Goal: Task Accomplishment & Management: Manage account settings

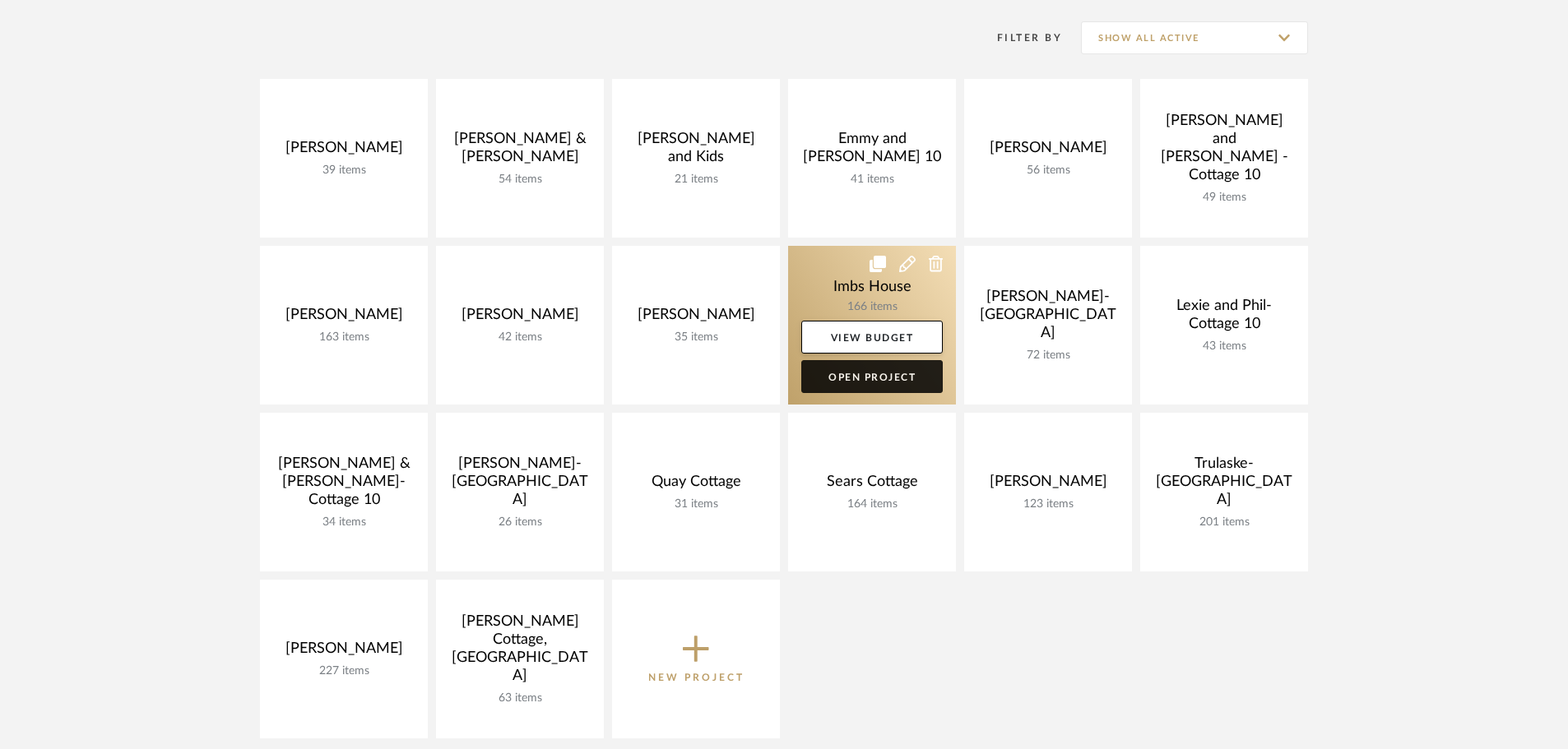
click at [867, 372] on link "Open Project" at bounding box center [872, 377] width 142 height 33
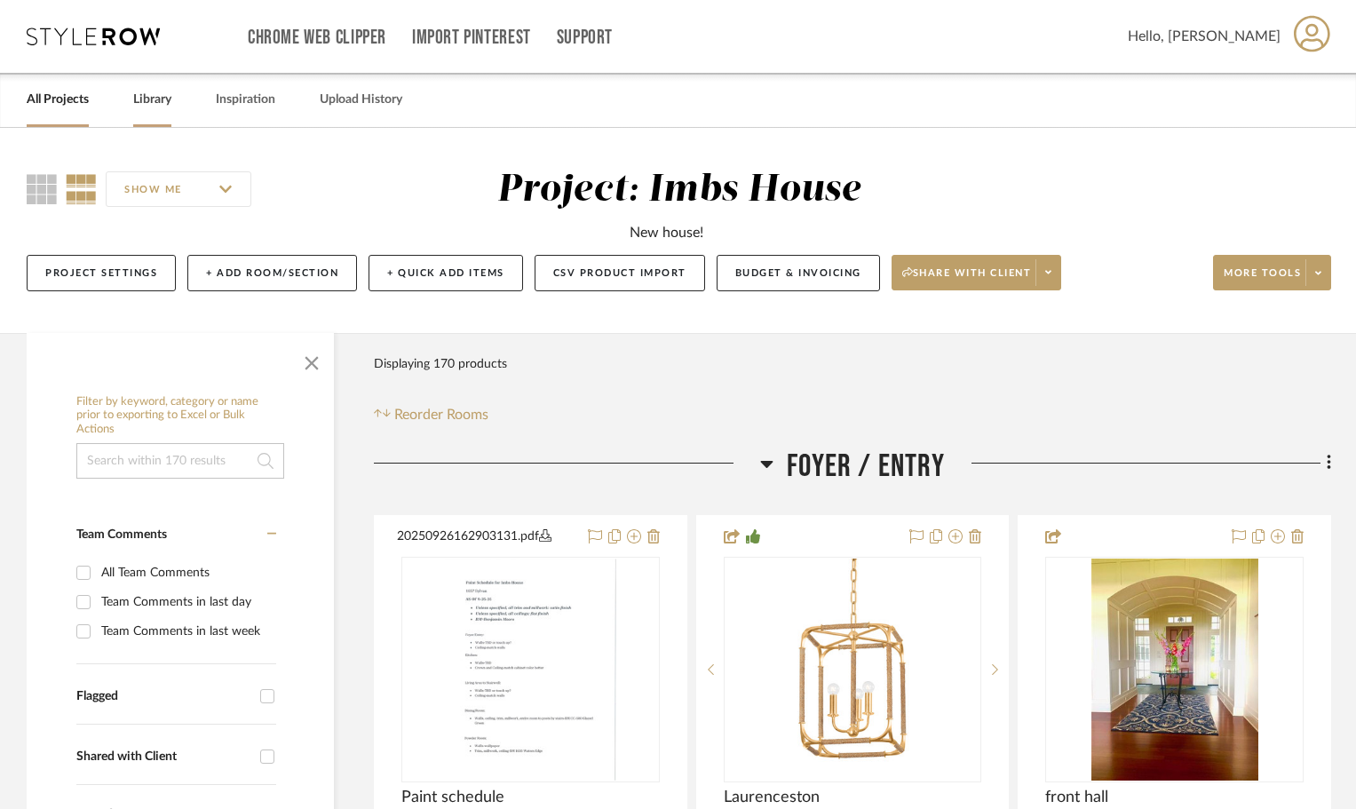
click at [155, 99] on link "Library" at bounding box center [152, 100] width 38 height 24
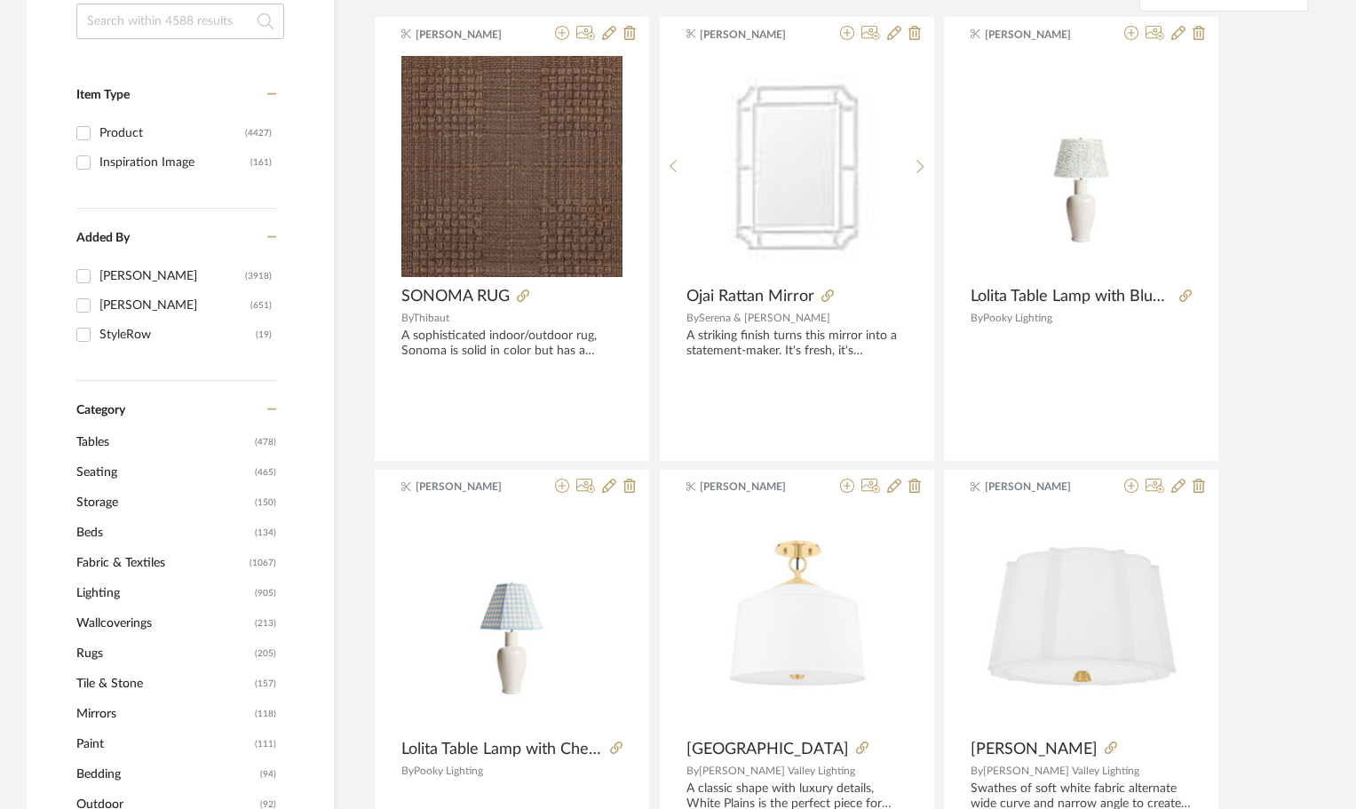
scroll to position [355, 0]
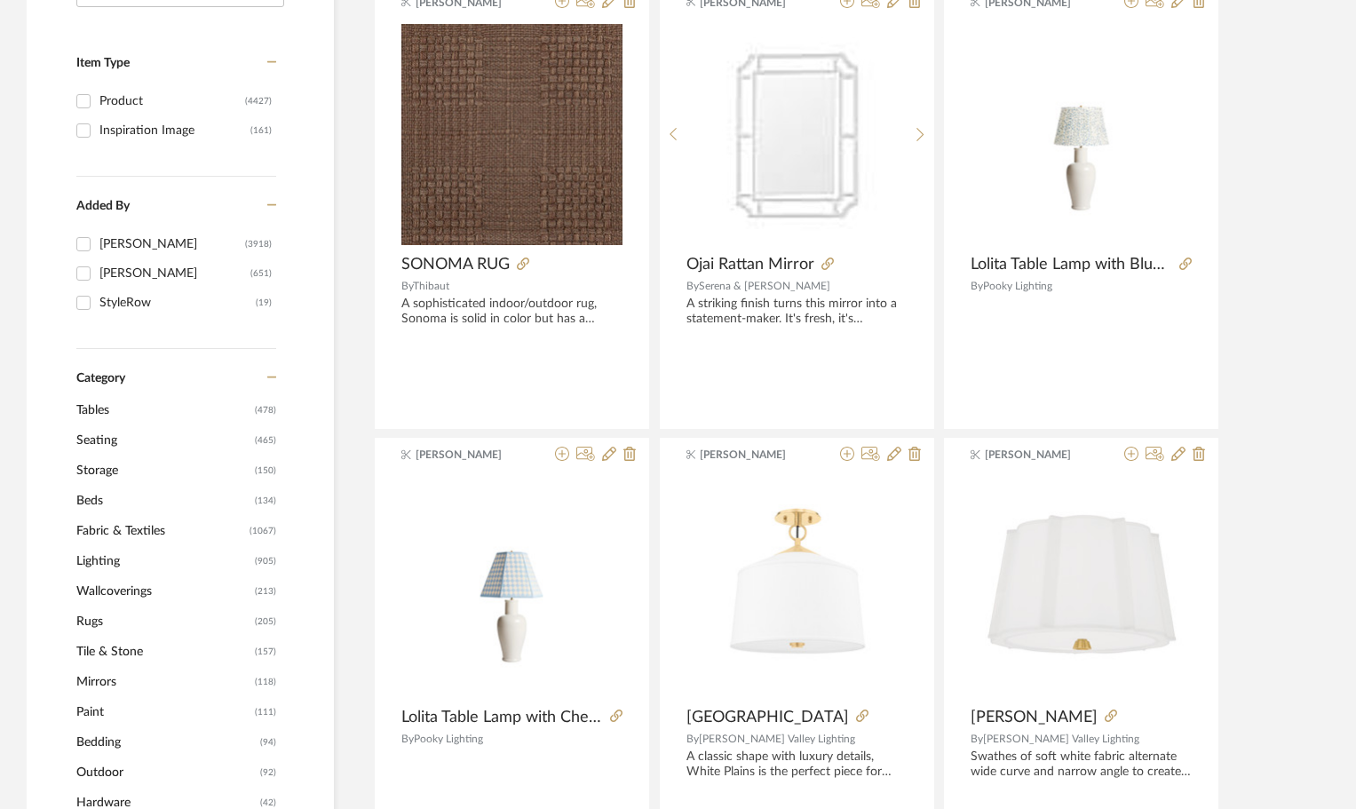
click at [88, 591] on span "Wallcoverings" at bounding box center [163, 591] width 174 height 30
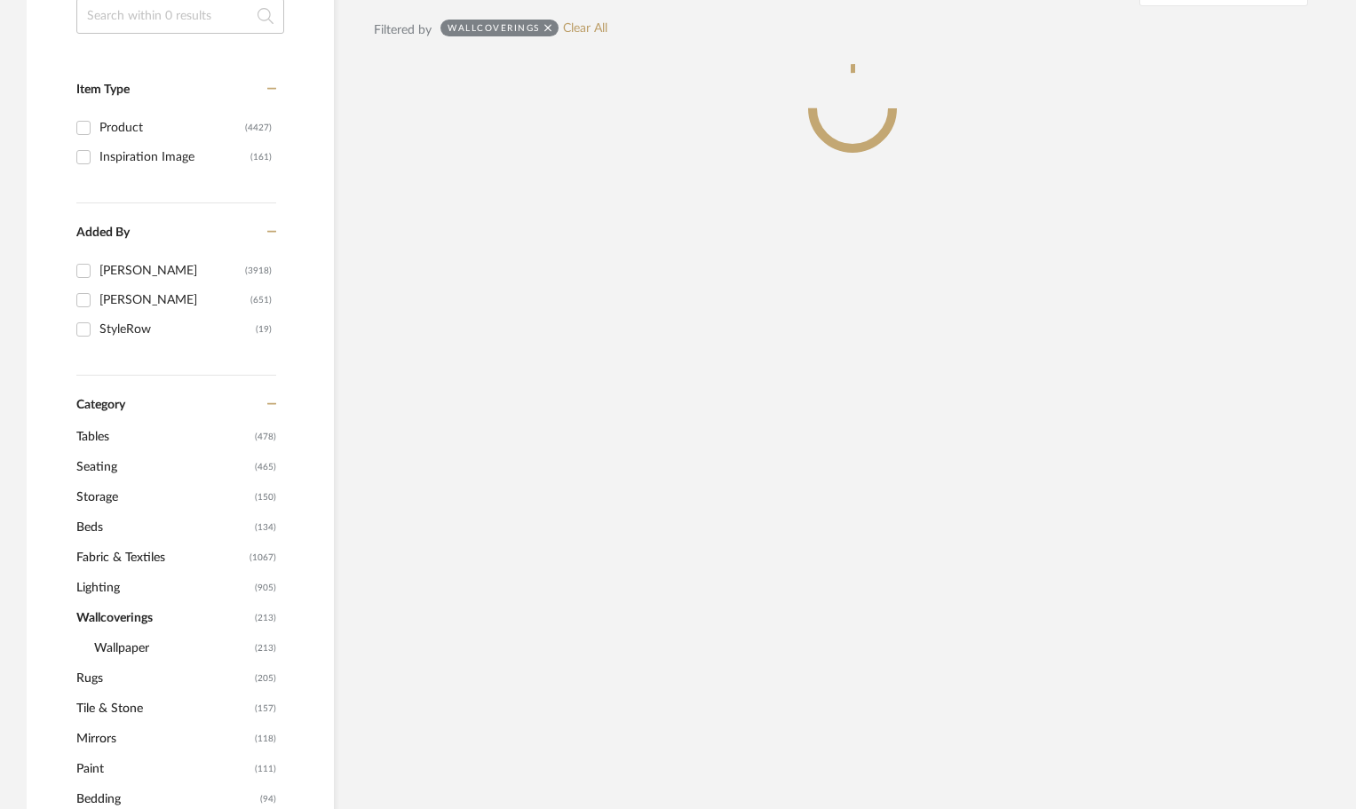
scroll to position [382, 0]
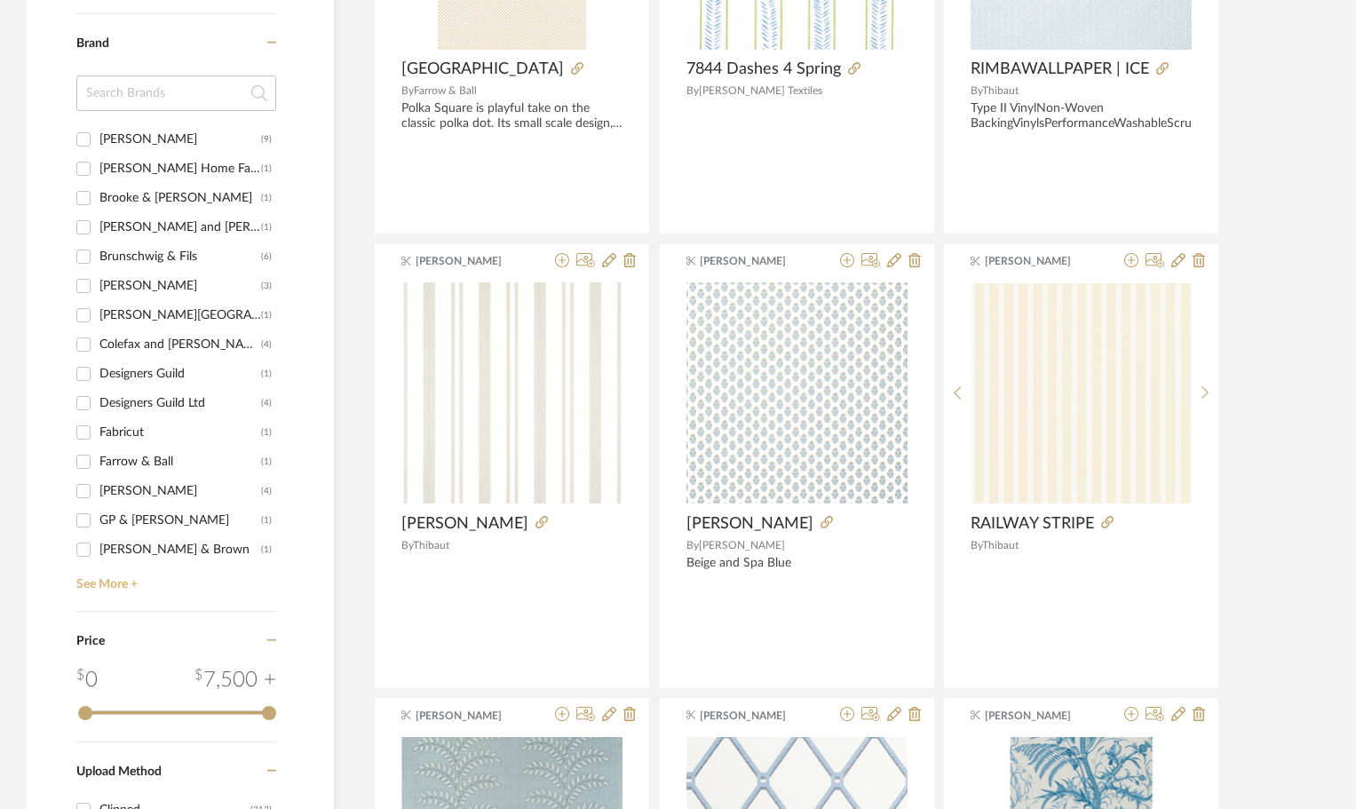
scroll to position [1536, 0]
click at [108, 578] on link "See More +" at bounding box center [174, 579] width 204 height 28
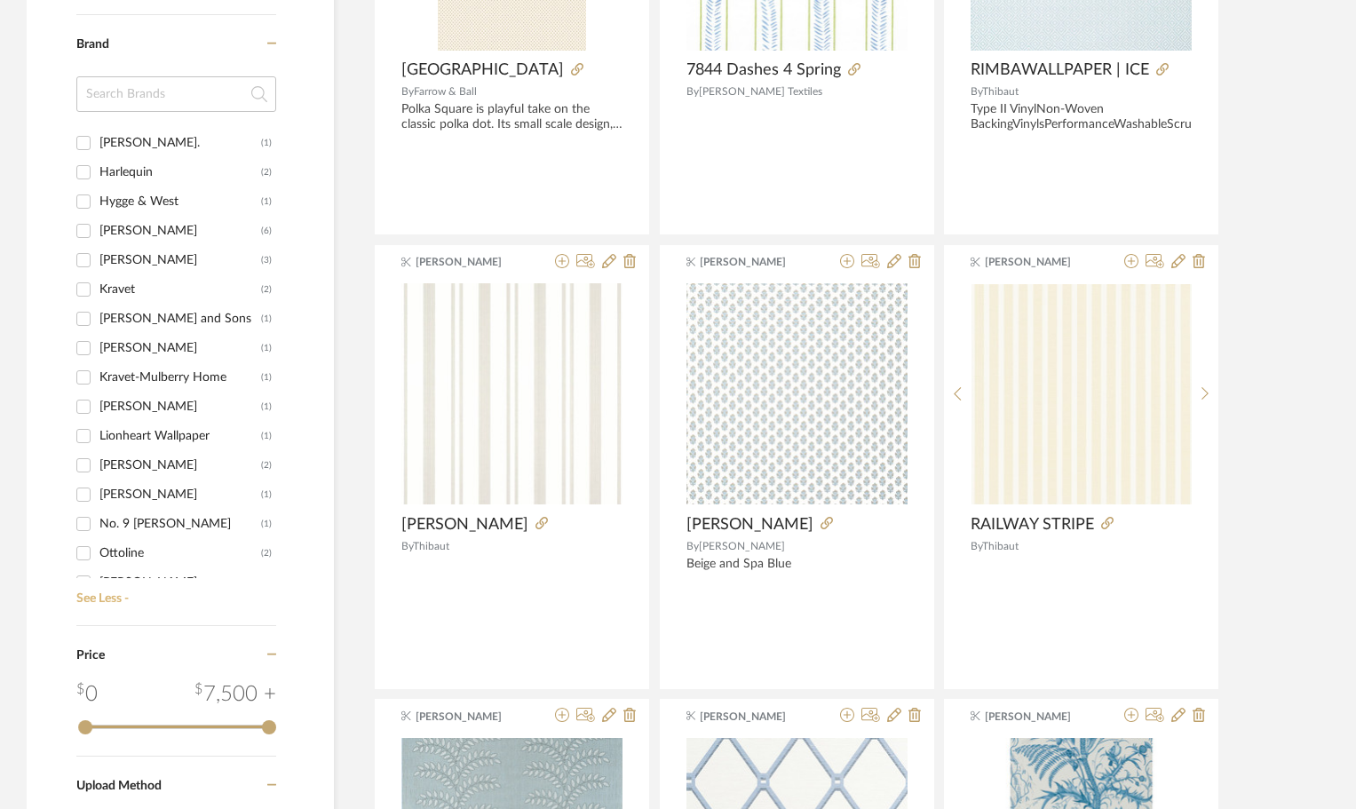
scroll to position [444, 0]
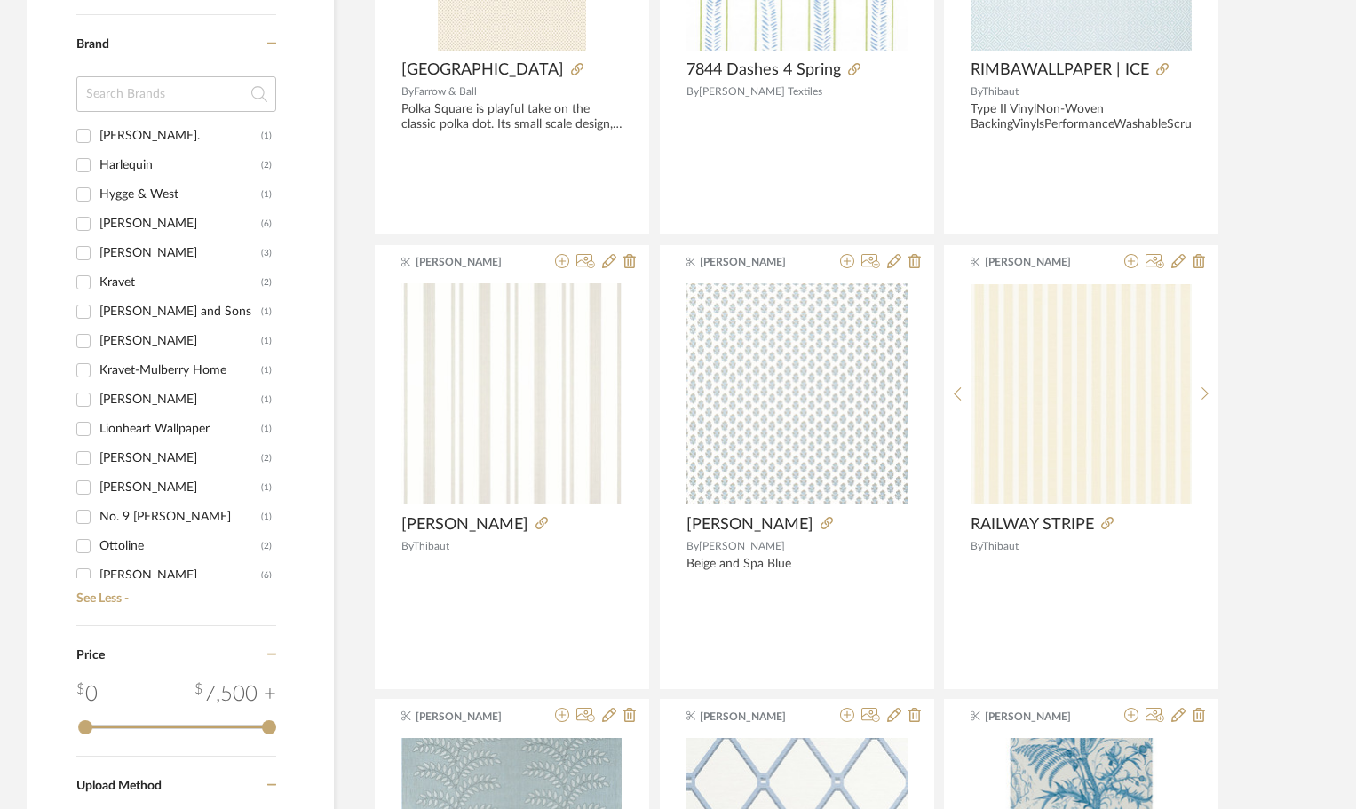
click at [129, 399] on div "[PERSON_NAME]" at bounding box center [180, 399] width 162 height 28
click at [98, 399] on input "Lee Jofa (1)" at bounding box center [83, 399] width 28 height 28
checkbox input "true"
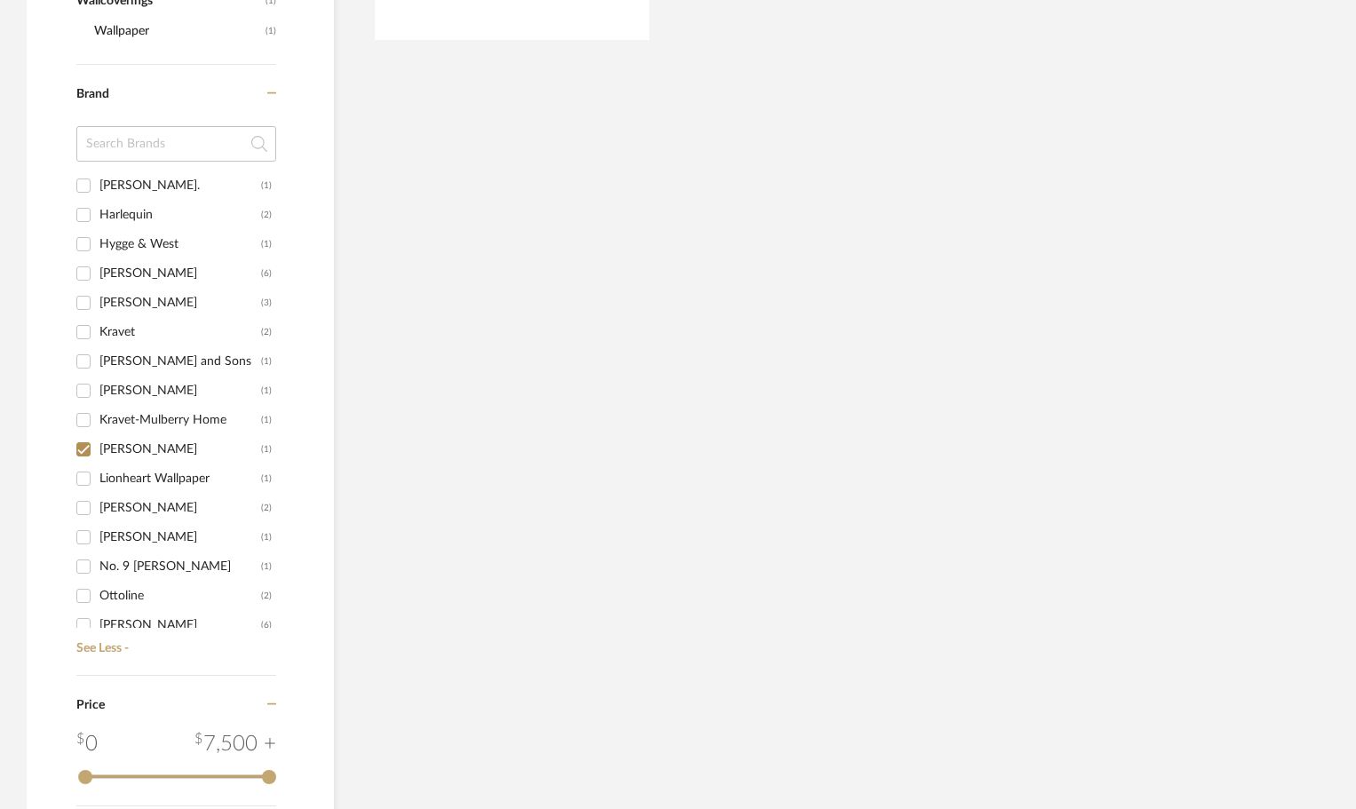
scroll to position [830, 0]
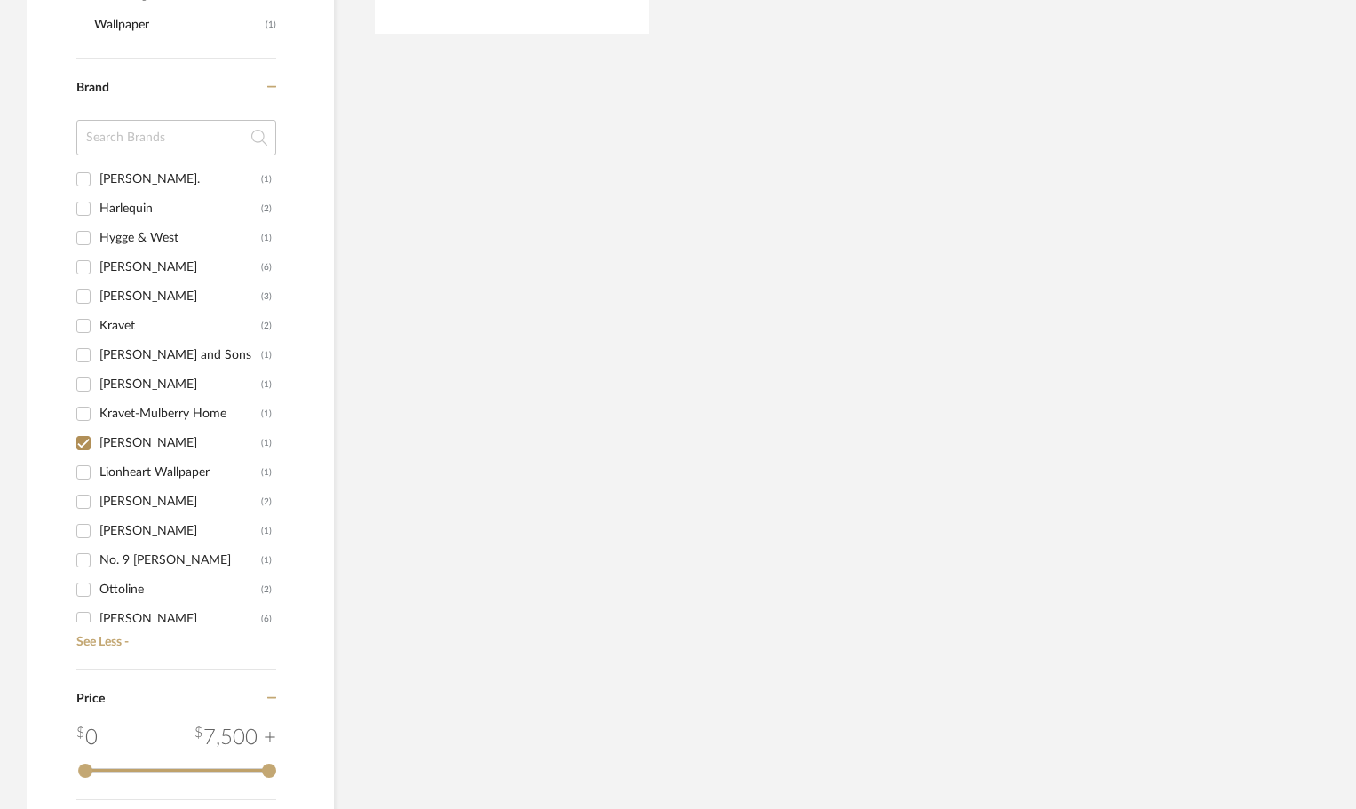
click at [147, 379] on div "[PERSON_NAME]" at bounding box center [180, 384] width 162 height 28
click at [98, 379] on input "Kravet-Lee Jofa (1)" at bounding box center [83, 384] width 28 height 28
checkbox input "true"
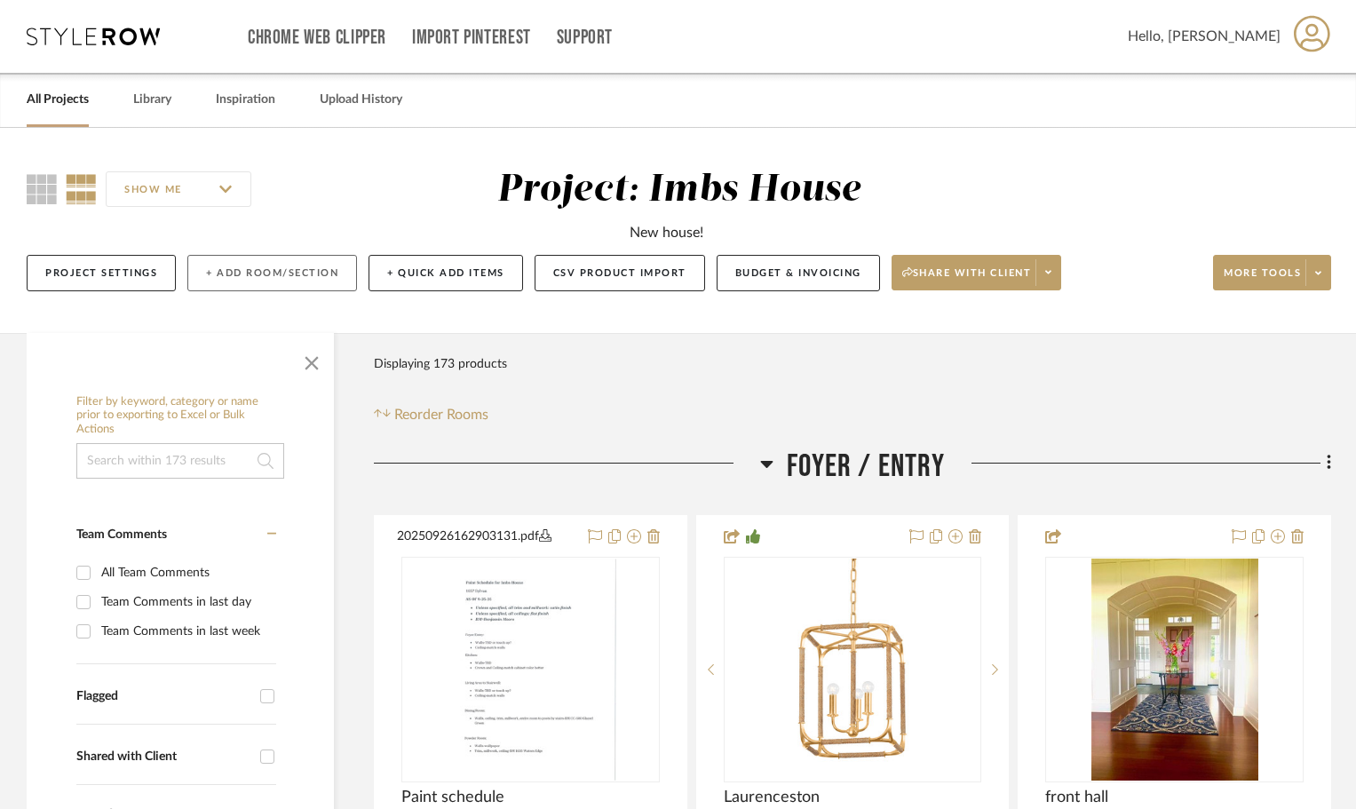
click at [290, 267] on button "+ Add Room/Section" at bounding box center [272, 273] width 170 height 36
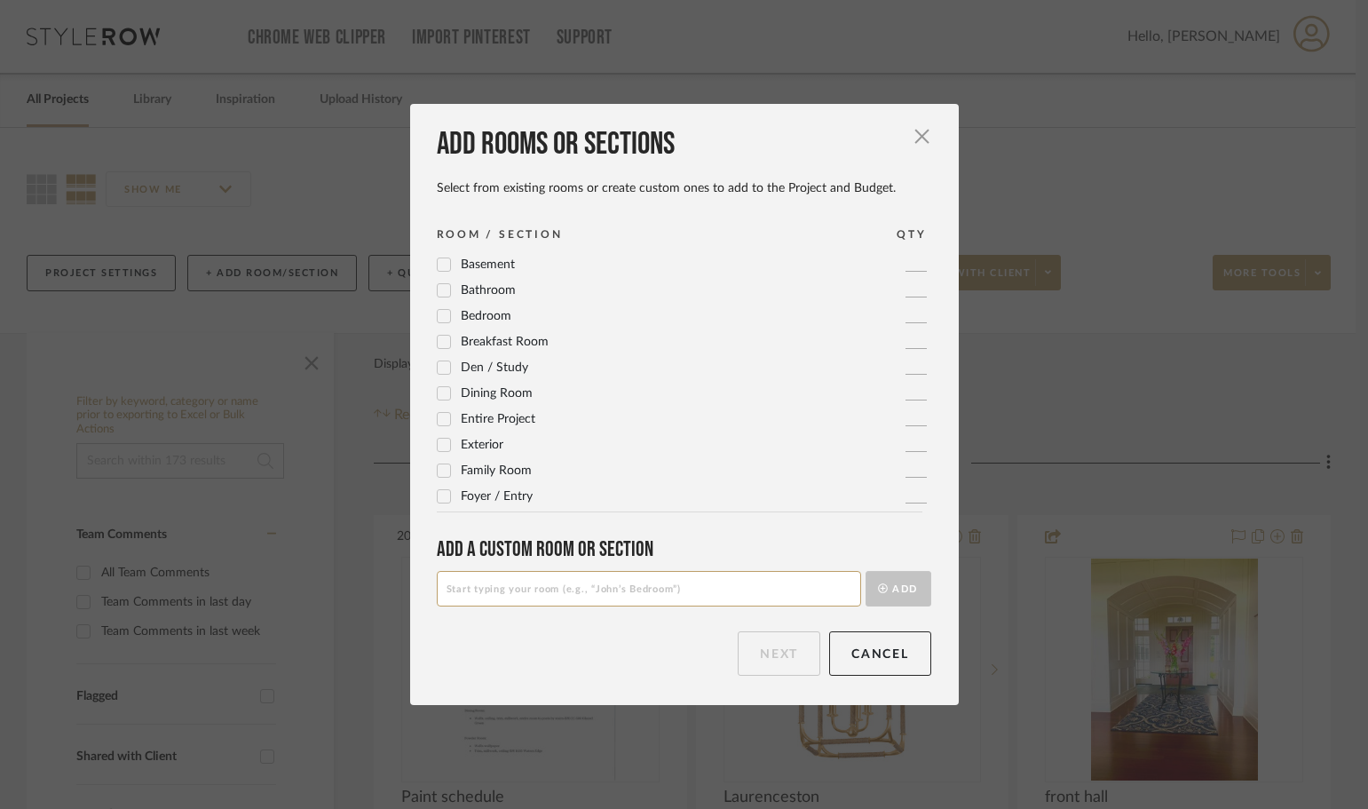
click at [484, 580] on input at bounding box center [649, 589] width 424 height 36
type input "Bar"
click at [896, 588] on button "Add" at bounding box center [899, 589] width 66 height 36
click at [792, 659] on button "Next" at bounding box center [779, 653] width 83 height 44
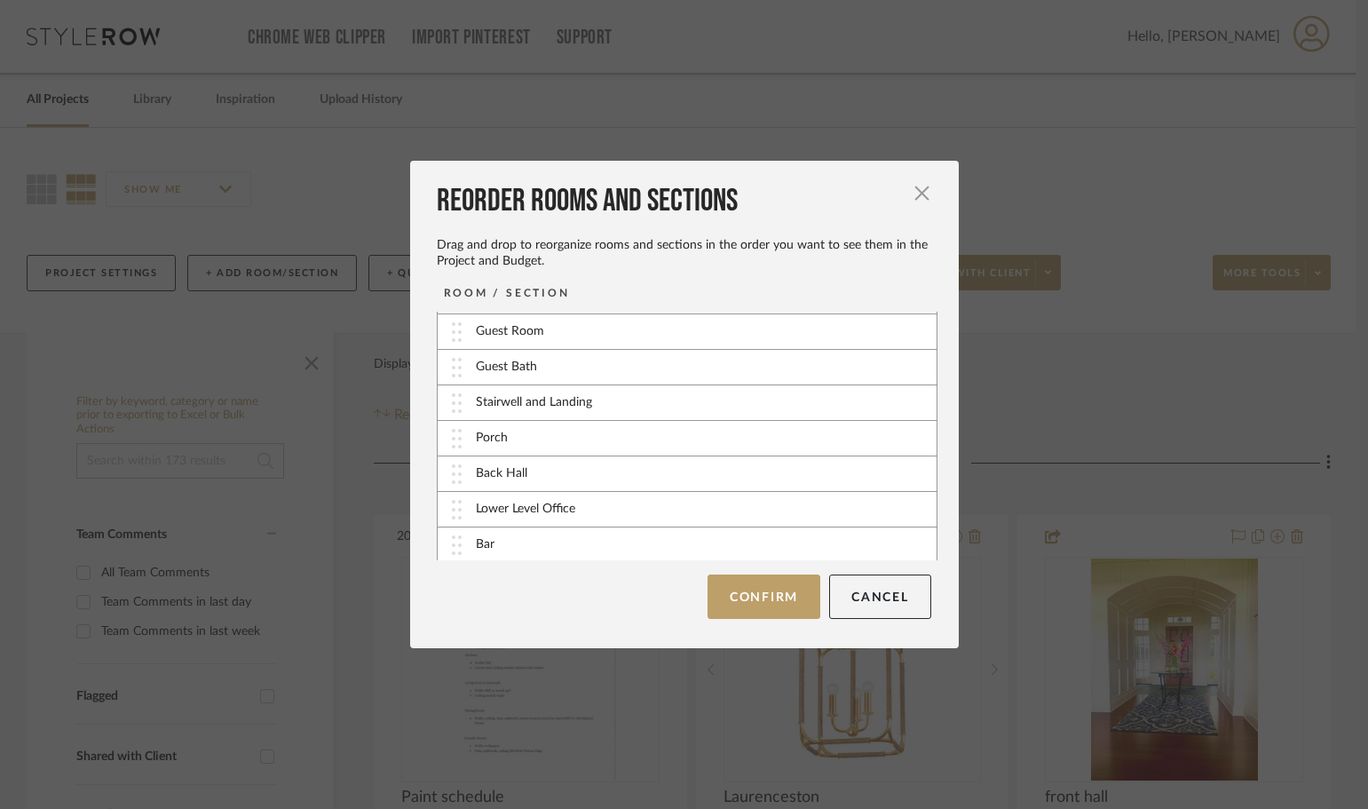
scroll to position [463, 0]
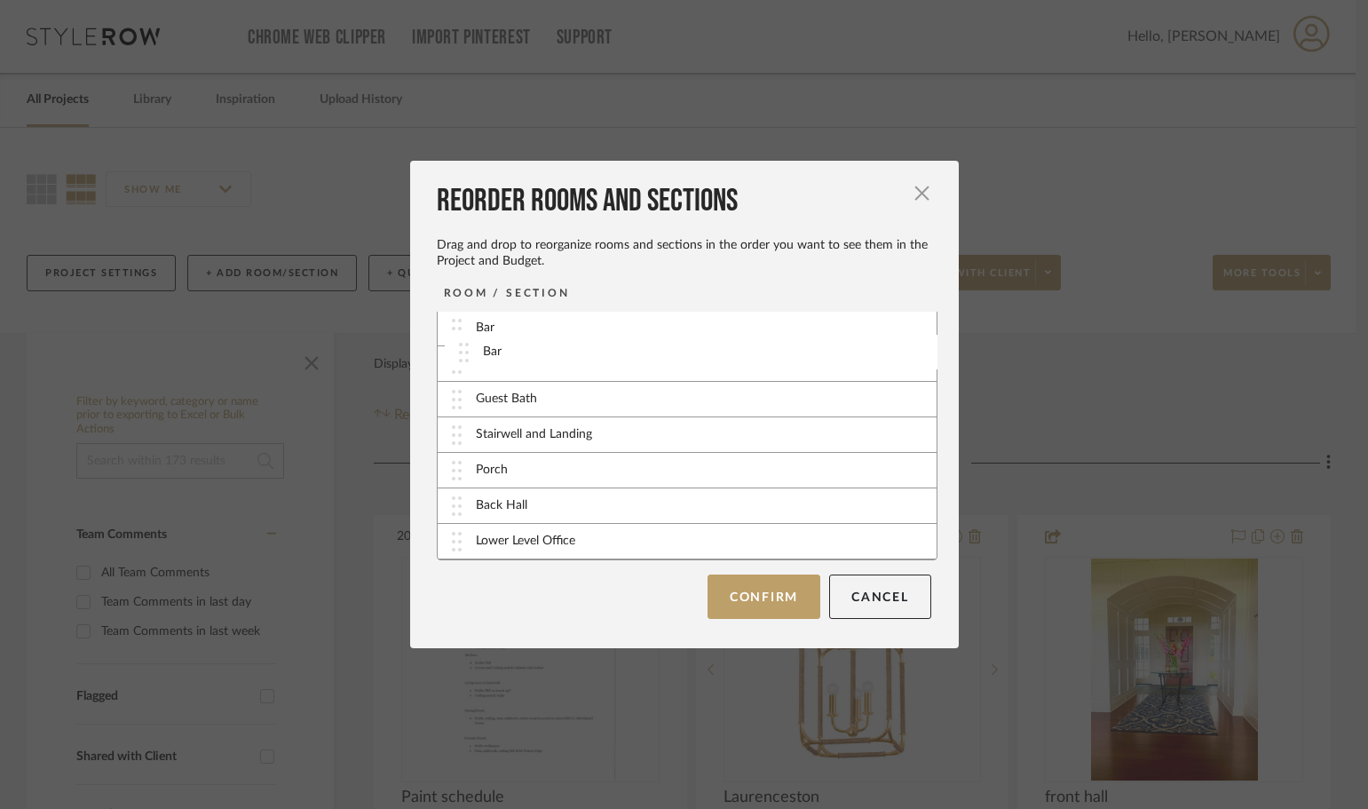
drag, startPoint x: 545, startPoint y: 545, endPoint x: 559, endPoint y: 355, distance: 190.5
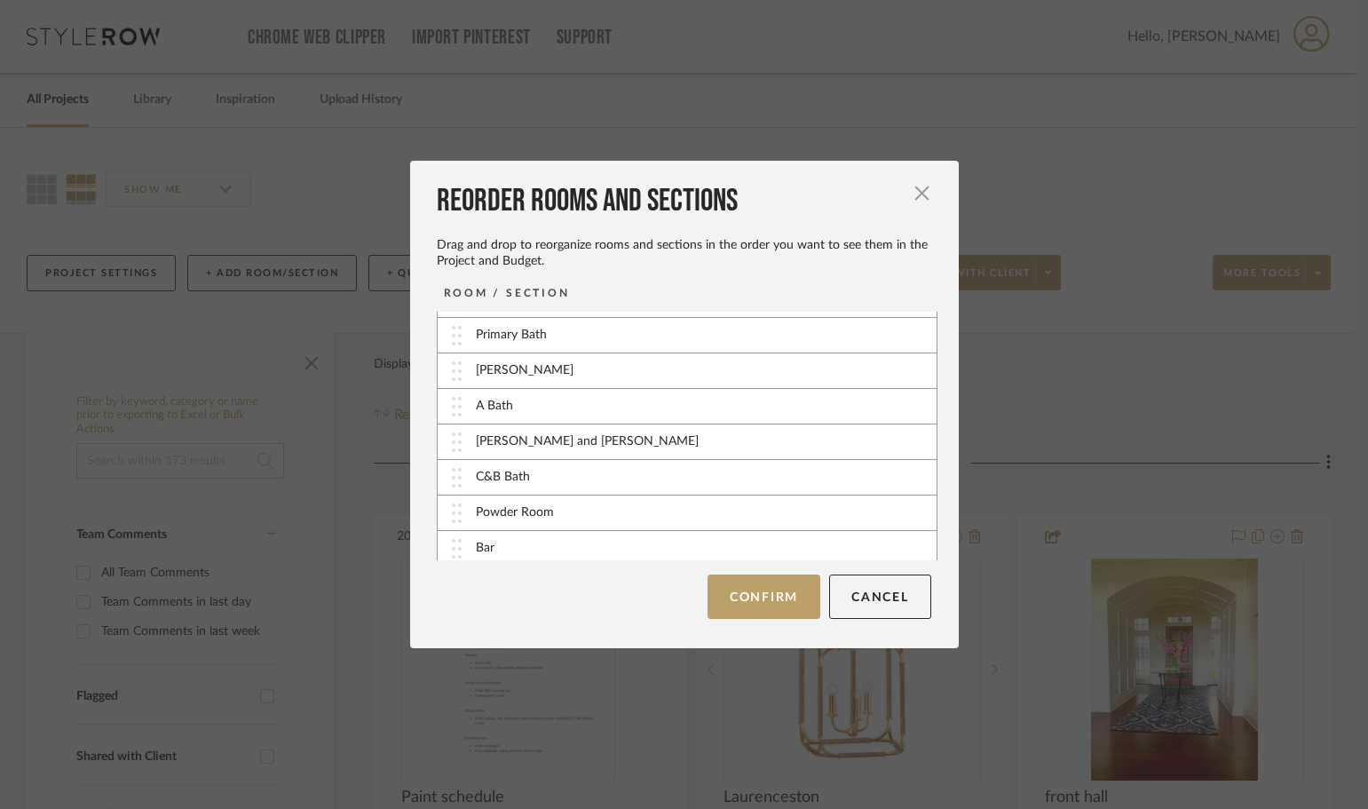
scroll to position [242, 0]
drag, startPoint x: 549, startPoint y: 543, endPoint x: 549, endPoint y: 519, distance: 23.1
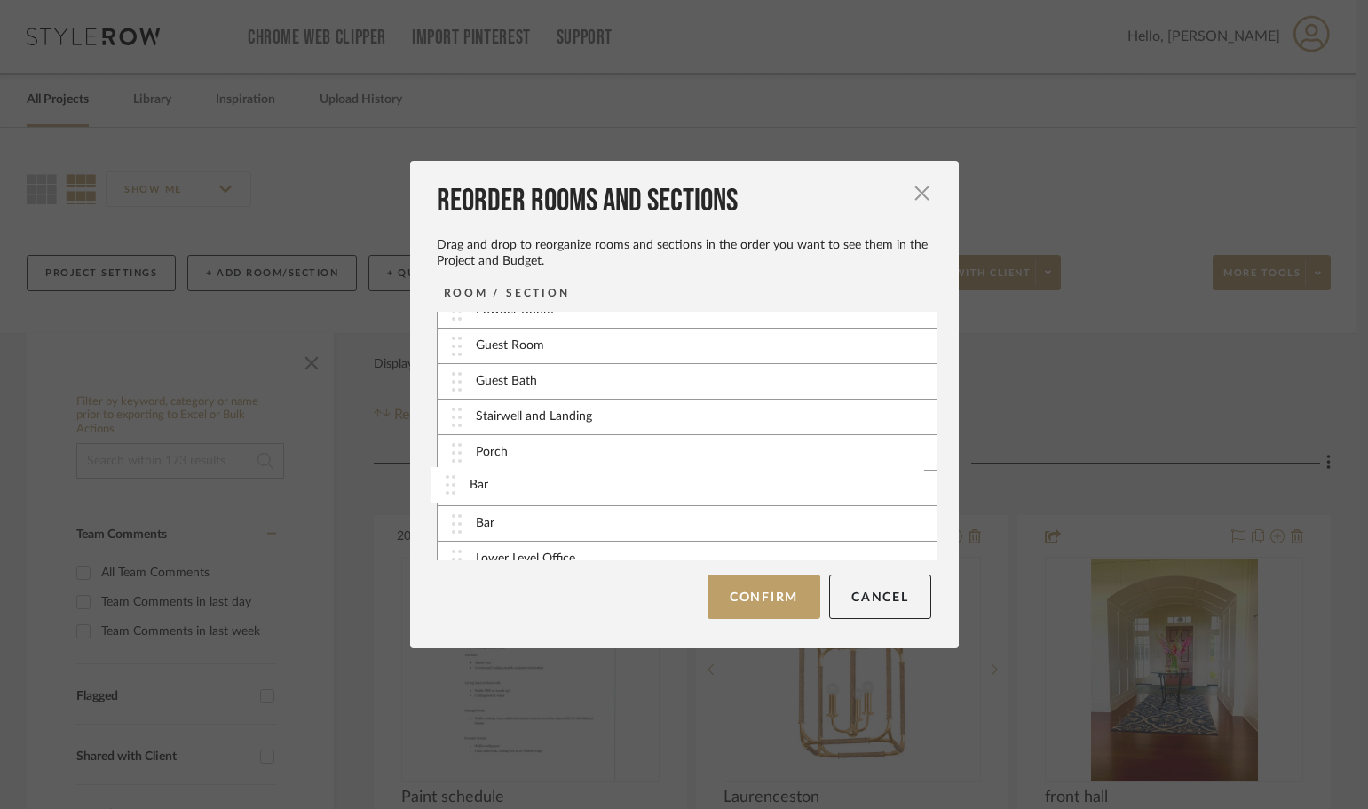
scroll to position [455, 0]
drag, startPoint x: 542, startPoint y: 536, endPoint x: 542, endPoint y: 357, distance: 179.4
drag, startPoint x: 540, startPoint y: 369, endPoint x: 547, endPoint y: 333, distance: 36.2
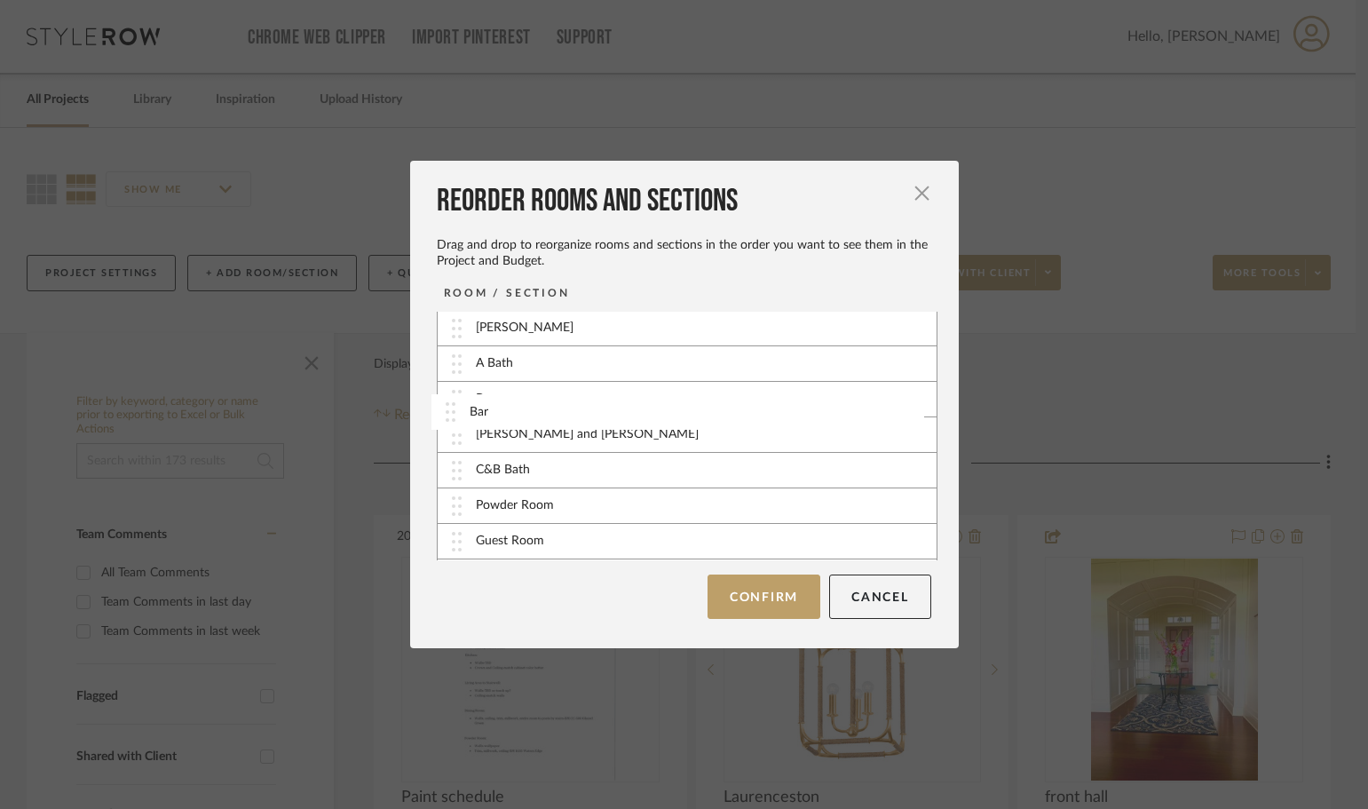
drag, startPoint x: 538, startPoint y: 432, endPoint x: 538, endPoint y: 400, distance: 32.0
drag, startPoint x: 519, startPoint y: 401, endPoint x: 525, endPoint y: 347, distance: 54.5
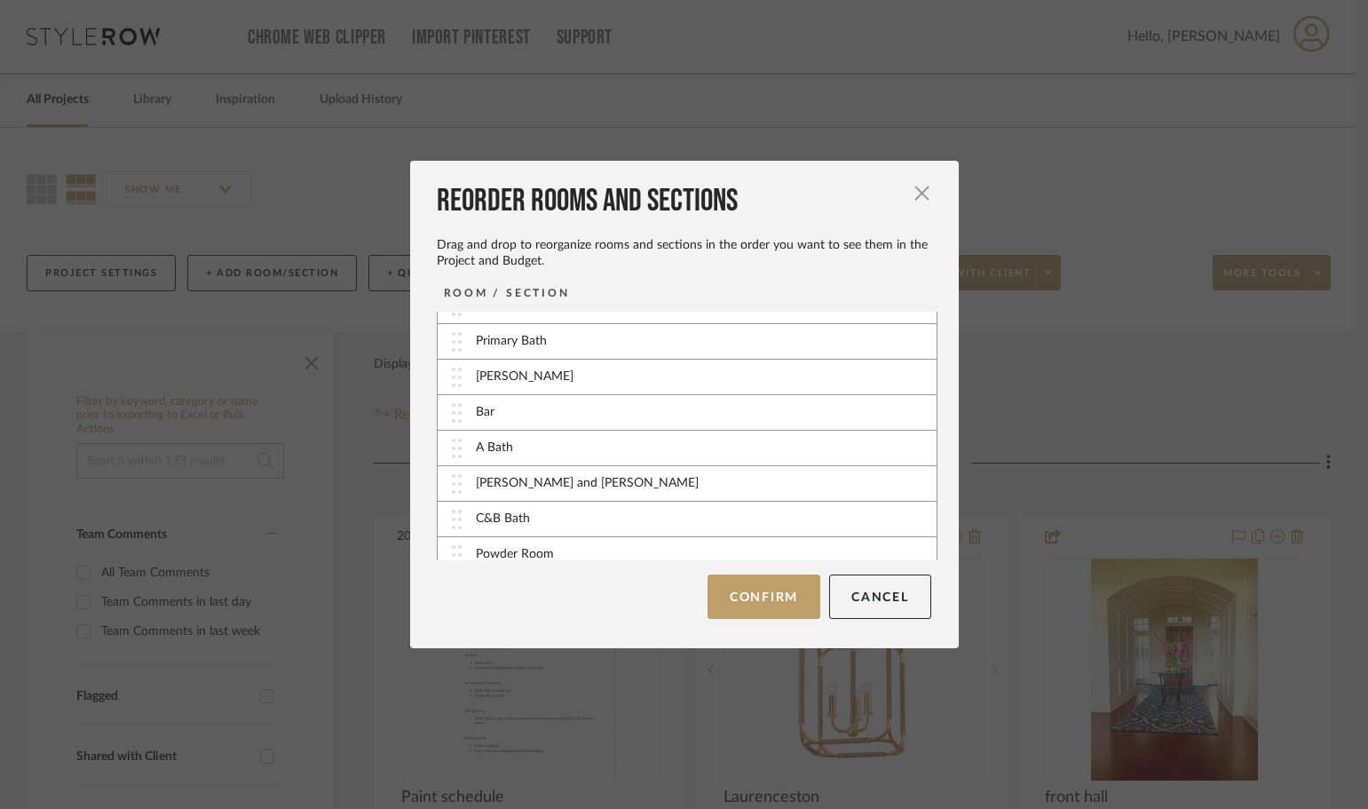
scroll to position [197, 0]
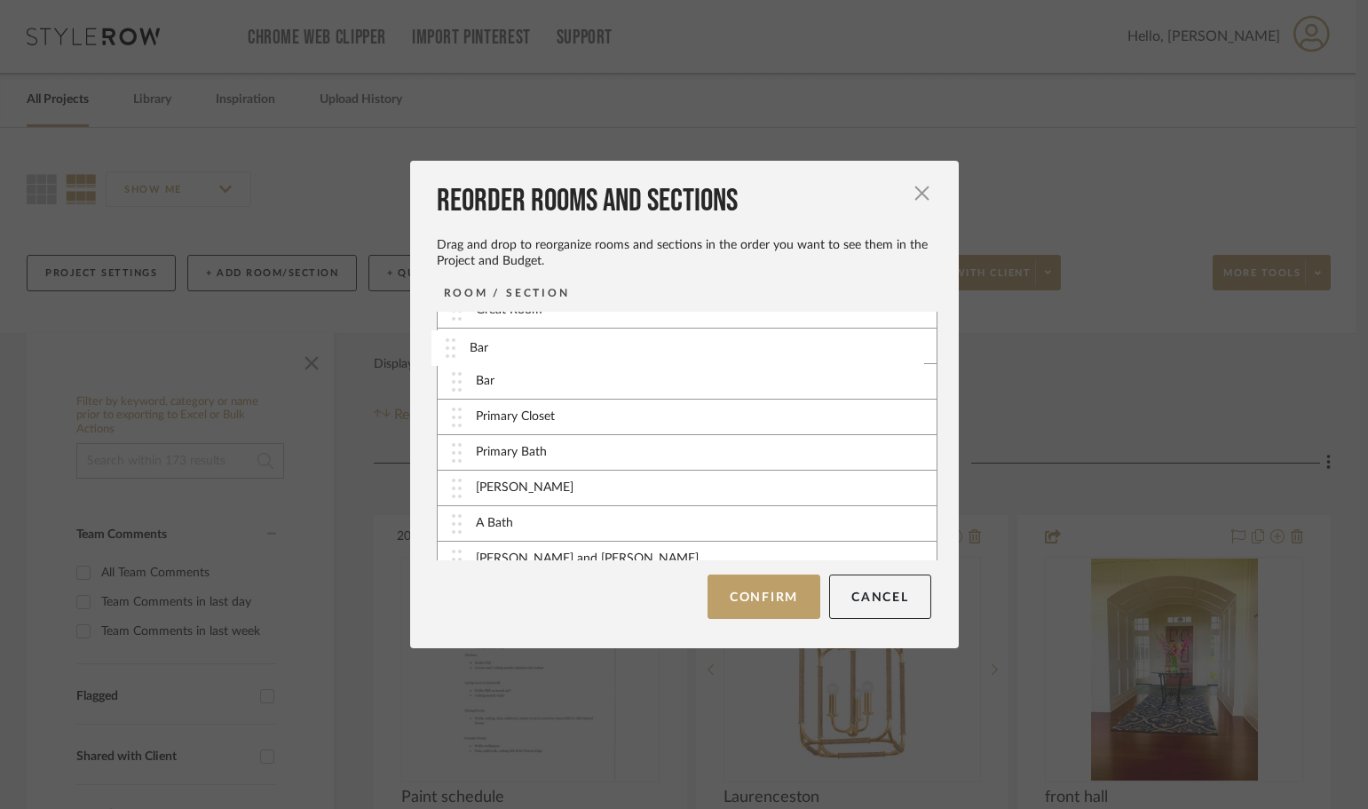
drag, startPoint x: 539, startPoint y: 455, endPoint x: 539, endPoint y: 344, distance: 111.0
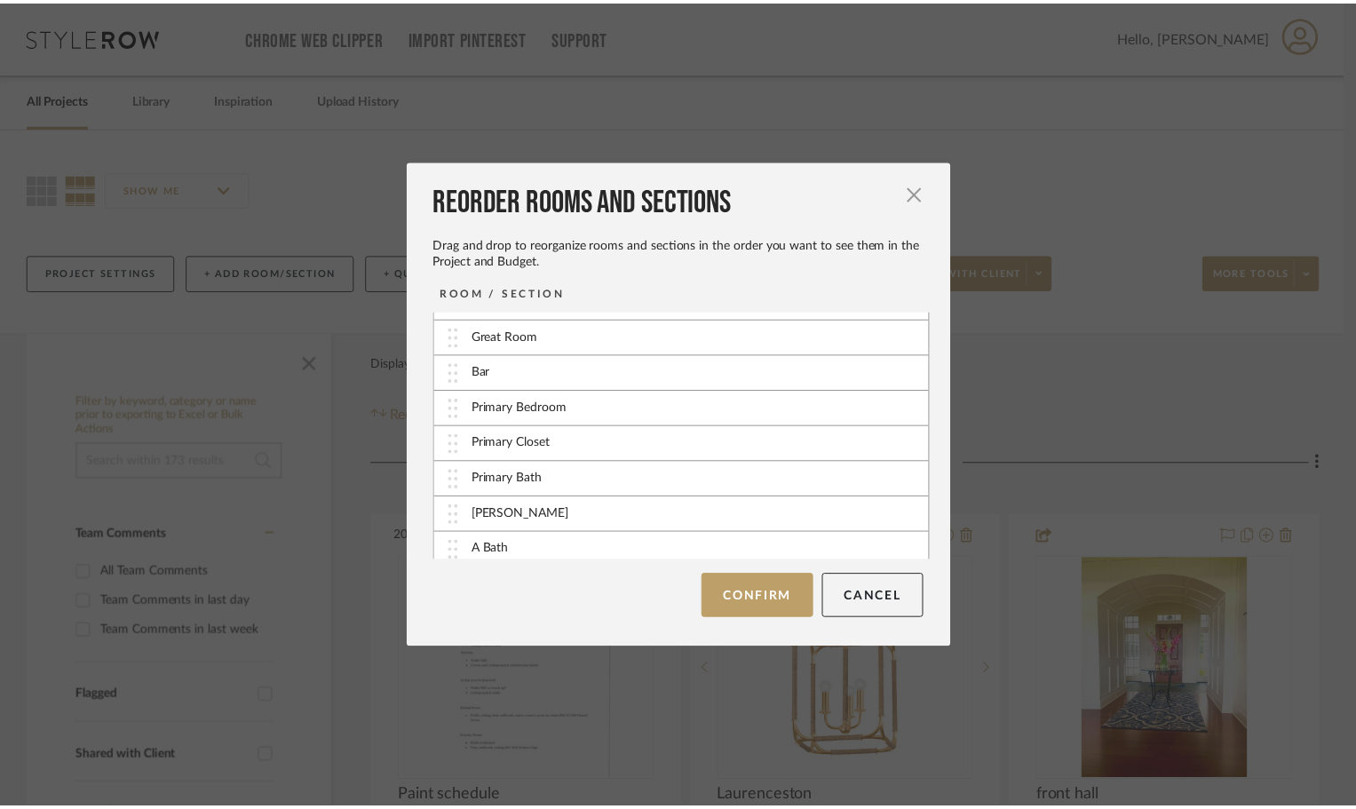
scroll to position [46, 0]
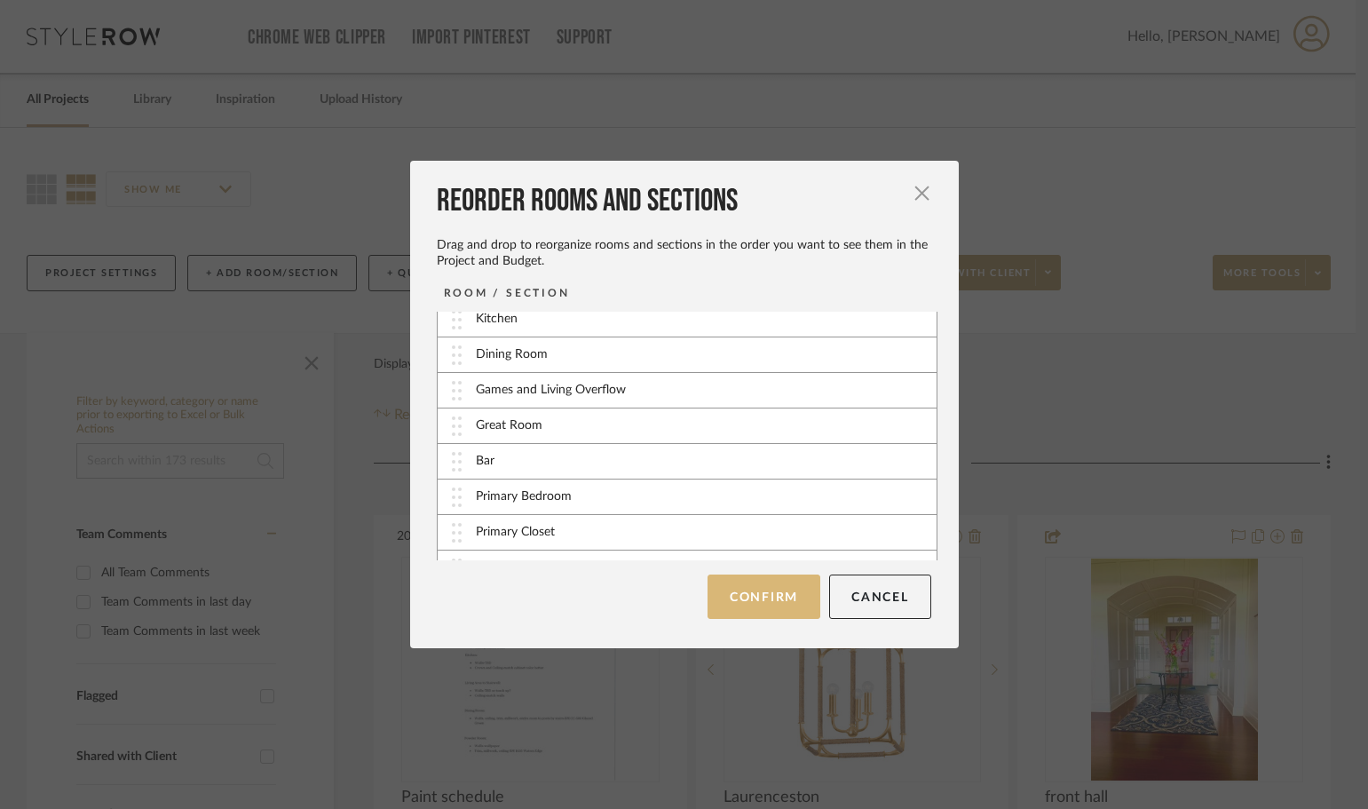
click at [750, 600] on button "Confirm" at bounding box center [764, 597] width 113 height 44
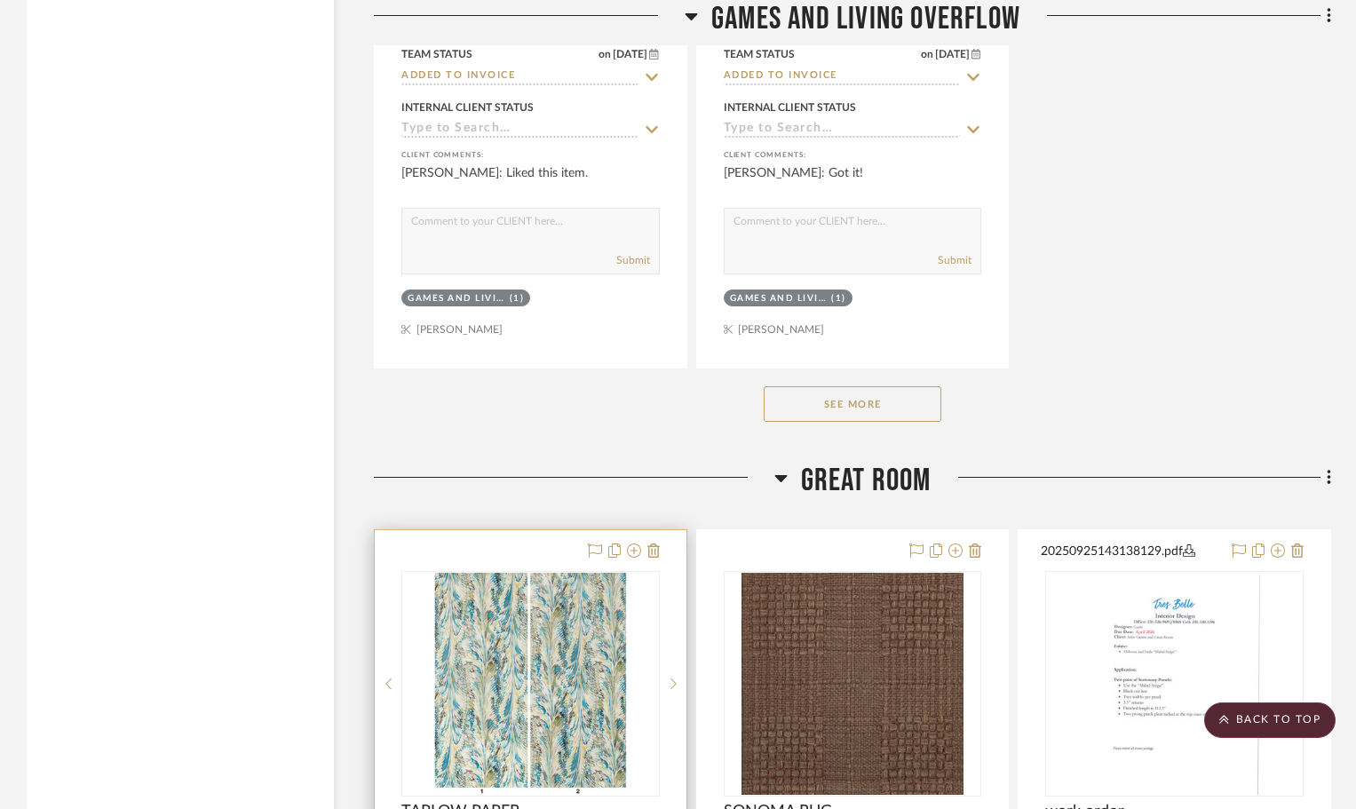
scroll to position [7548, 0]
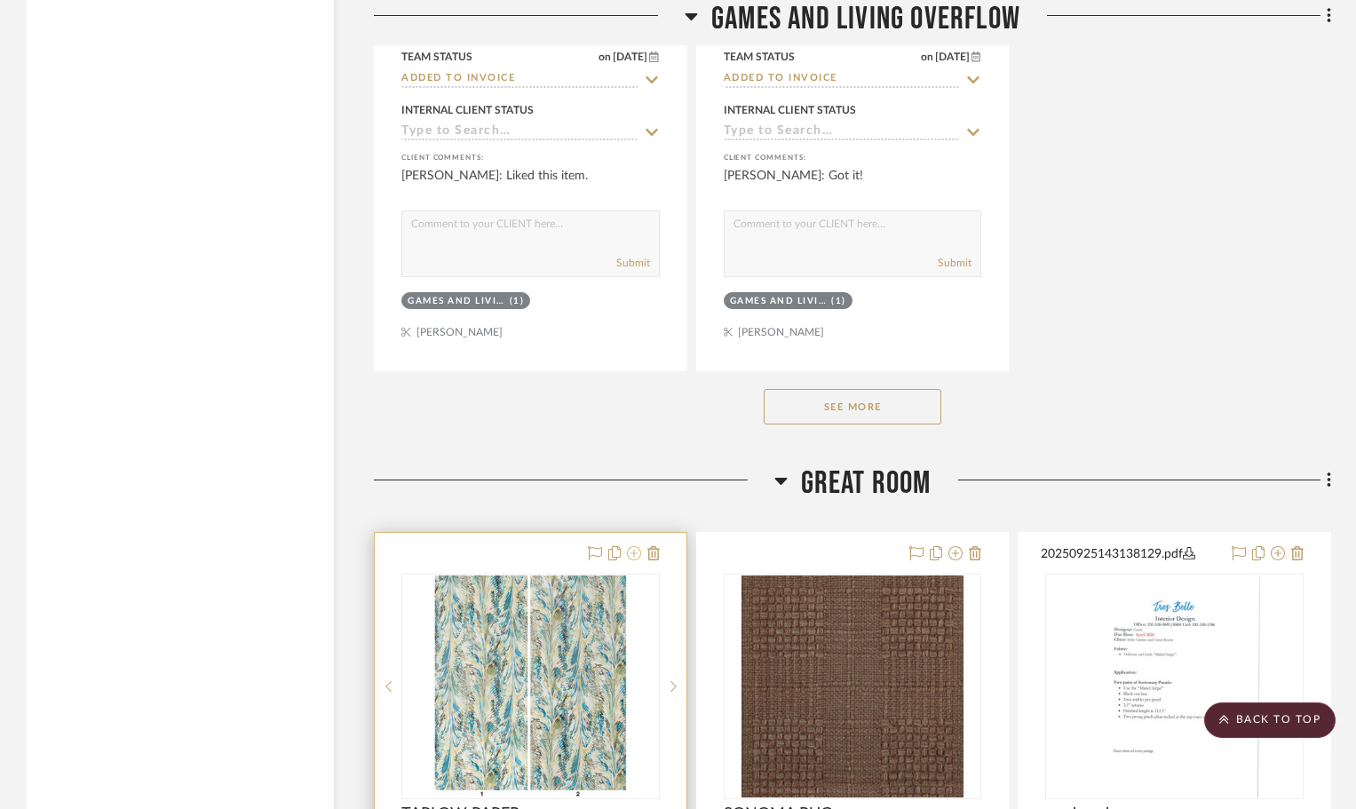
click at [629, 551] on icon at bounding box center [634, 553] width 14 height 14
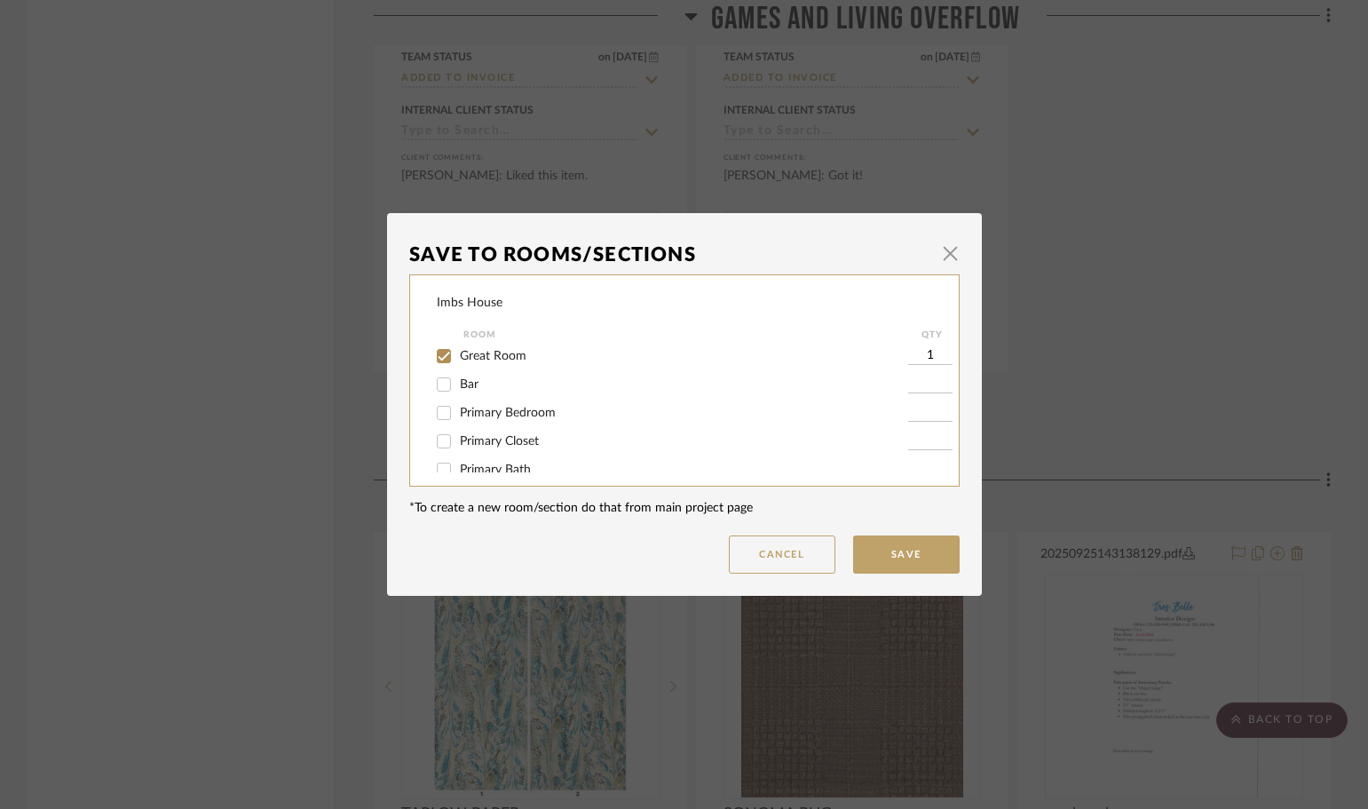
scroll to position [89, 0]
click at [437, 411] on input "Bar" at bounding box center [444, 413] width 28 height 28
checkbox input "true"
type input "1"
click at [438, 385] on input "Great Room" at bounding box center [444, 384] width 28 height 28
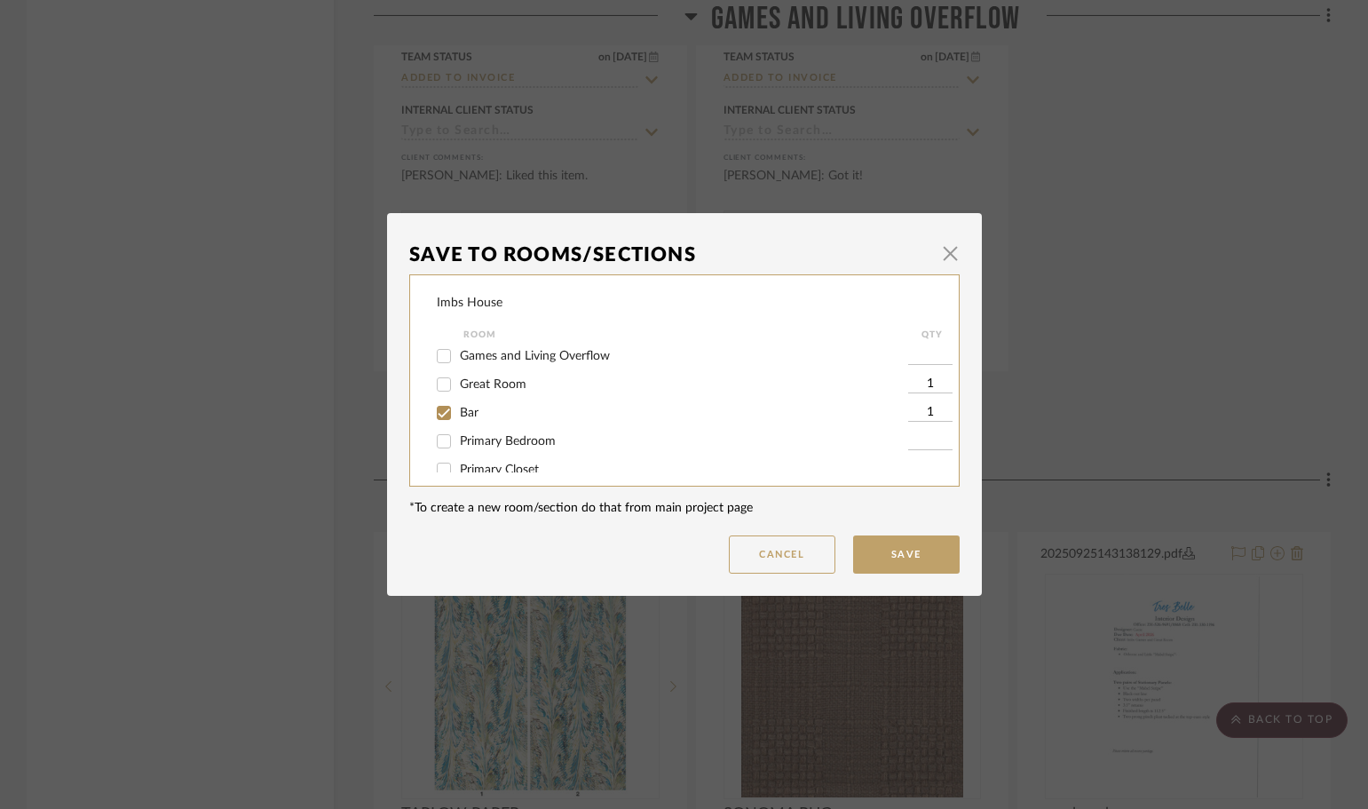
checkbox input "false"
click at [896, 548] on button "Save" at bounding box center [906, 554] width 107 height 38
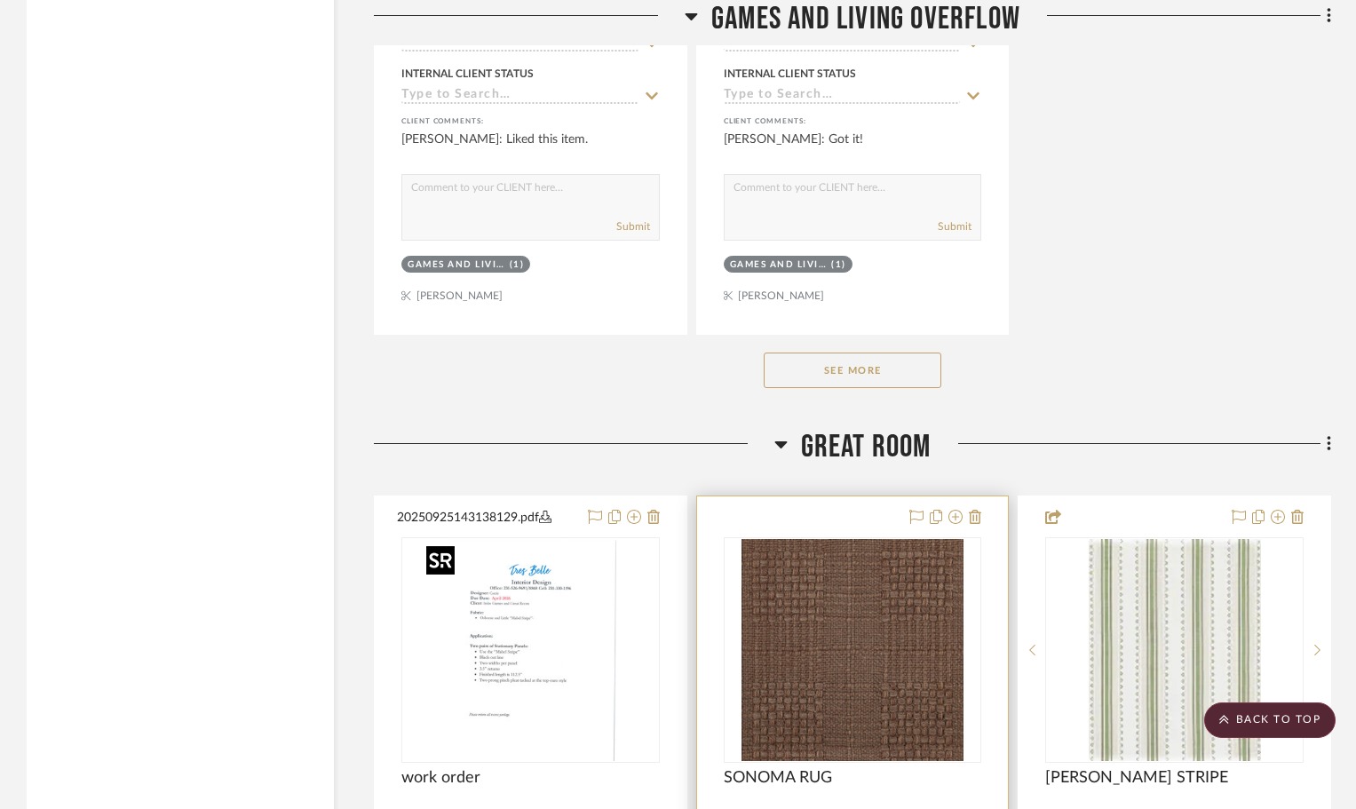
scroll to position [7598, 0]
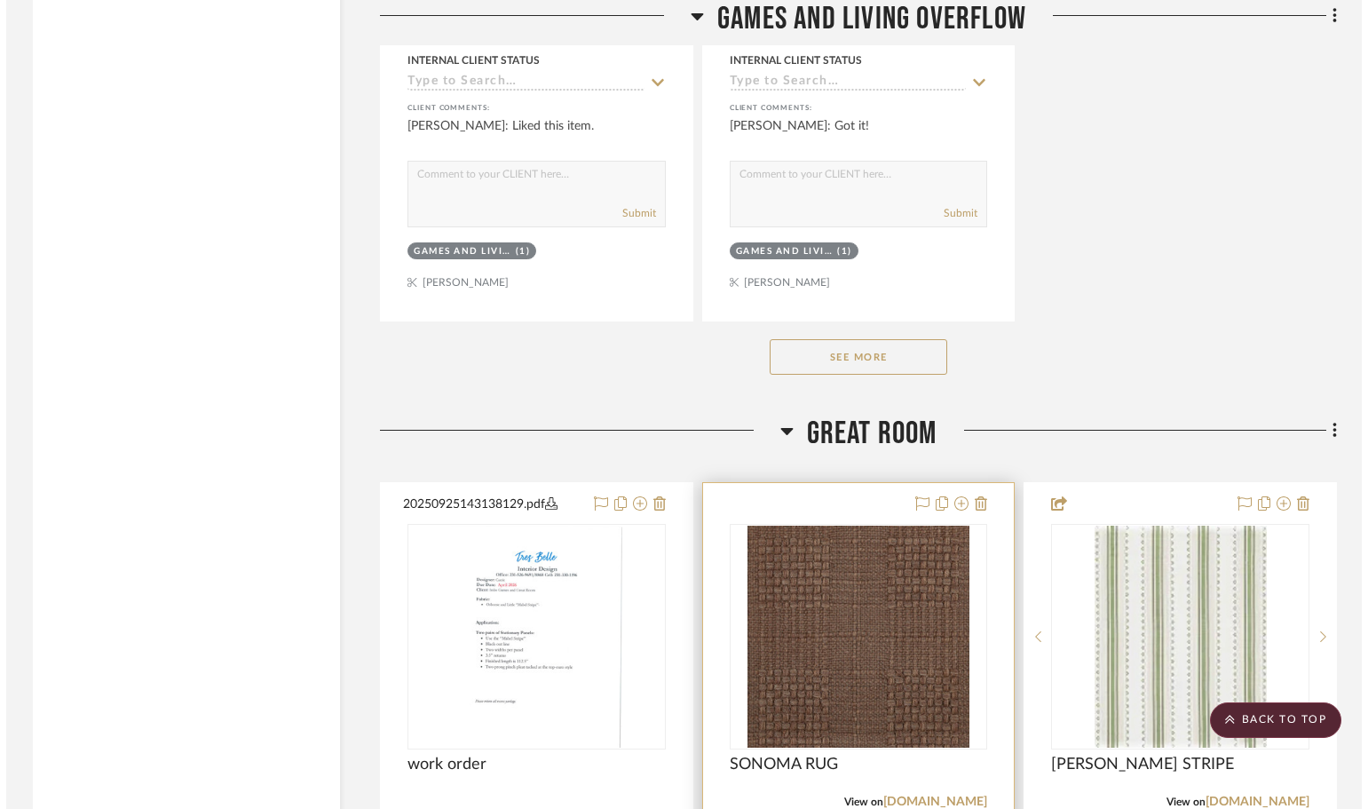
scroll to position [0, 0]
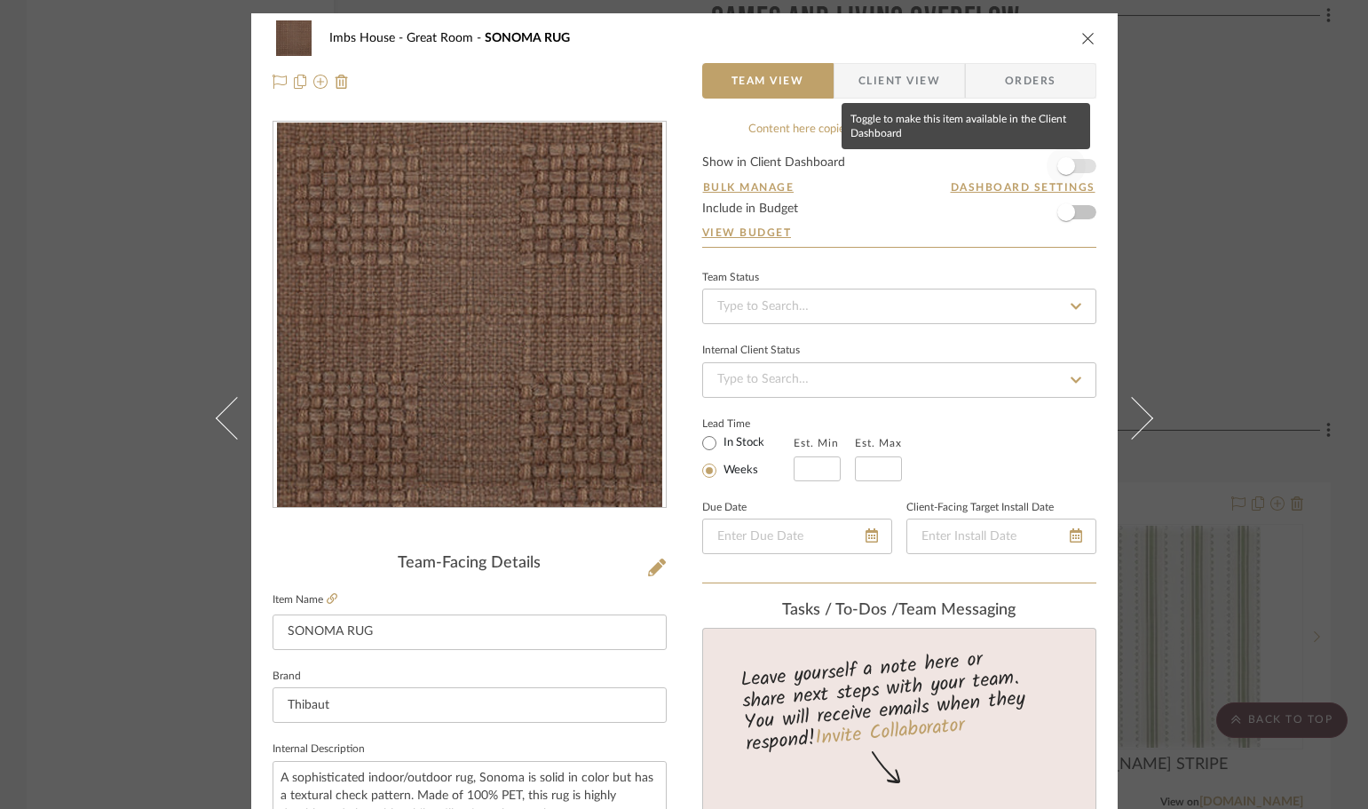
click at [1058, 168] on span "button" at bounding box center [1067, 166] width 18 height 18
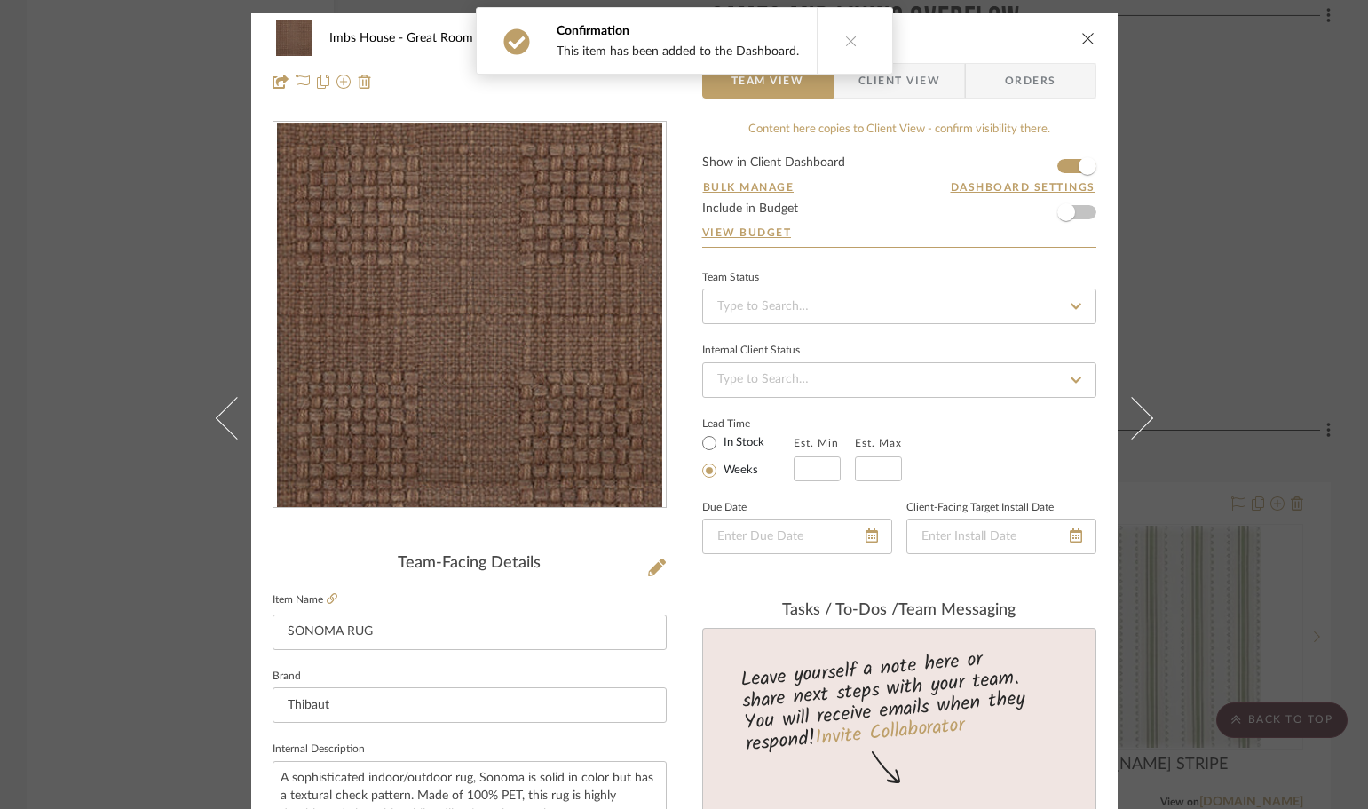
click at [1082, 38] on icon "close" at bounding box center [1089, 38] width 14 height 14
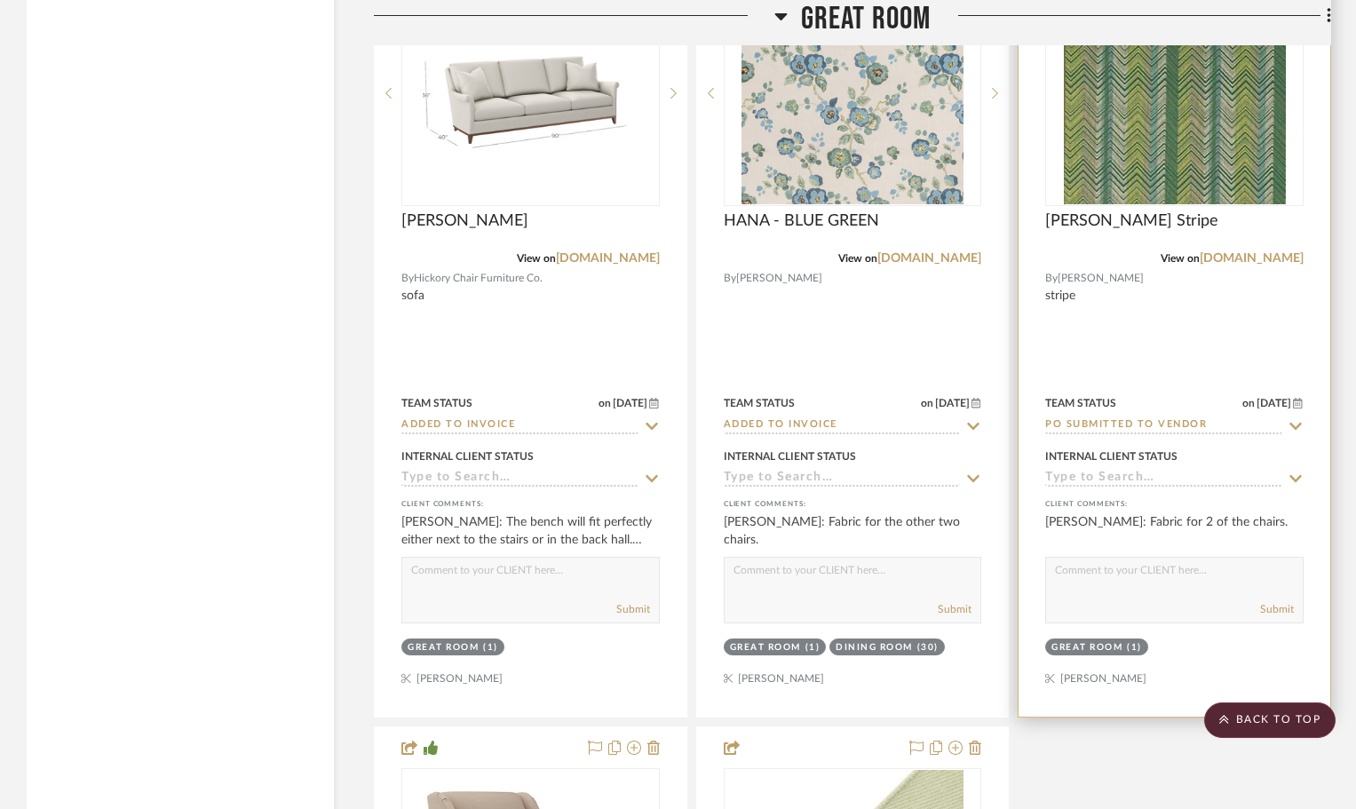
drag, startPoint x: 1055, startPoint y: 331, endPoint x: 1051, endPoint y: 309, distance: 22.5
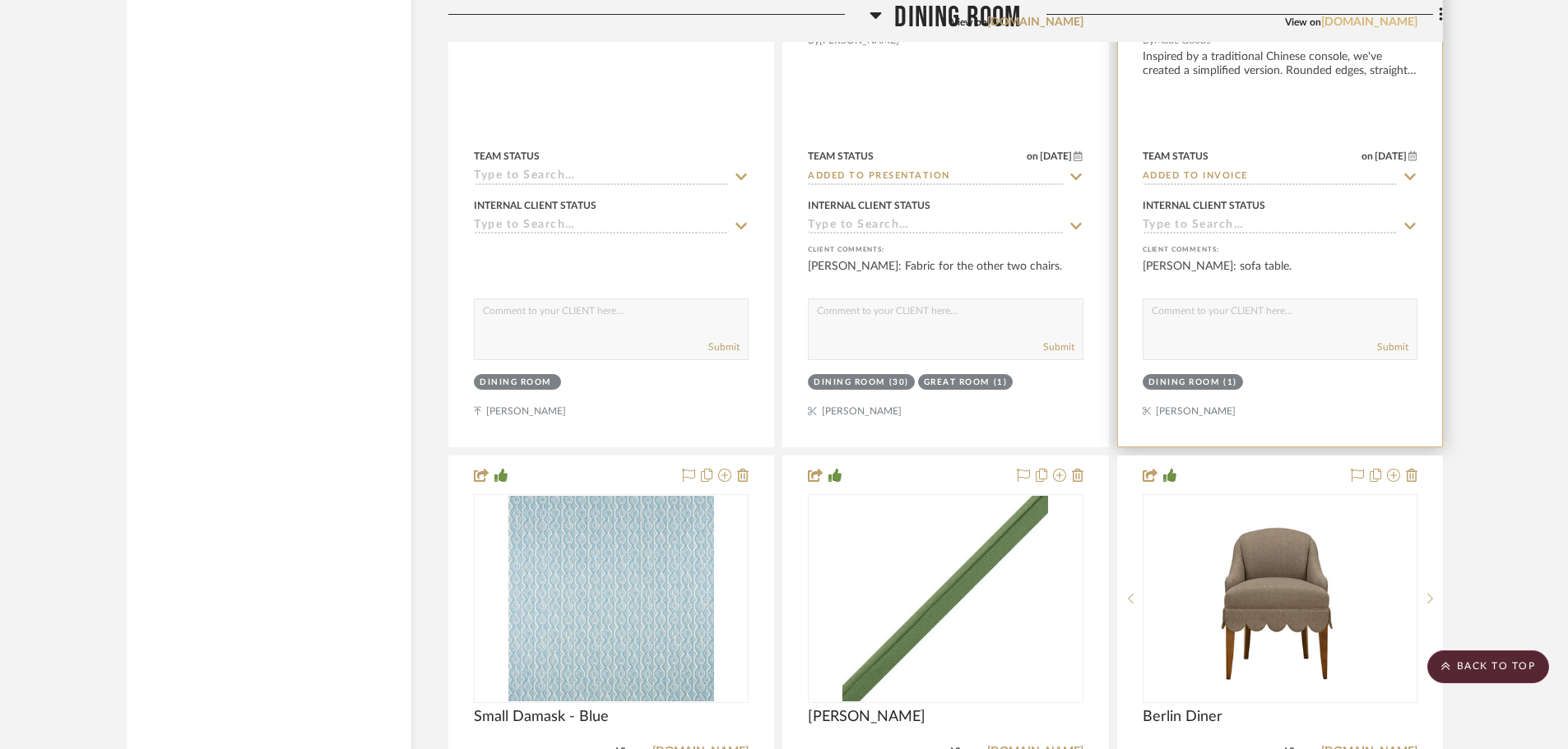
scroll to position [3124, 0]
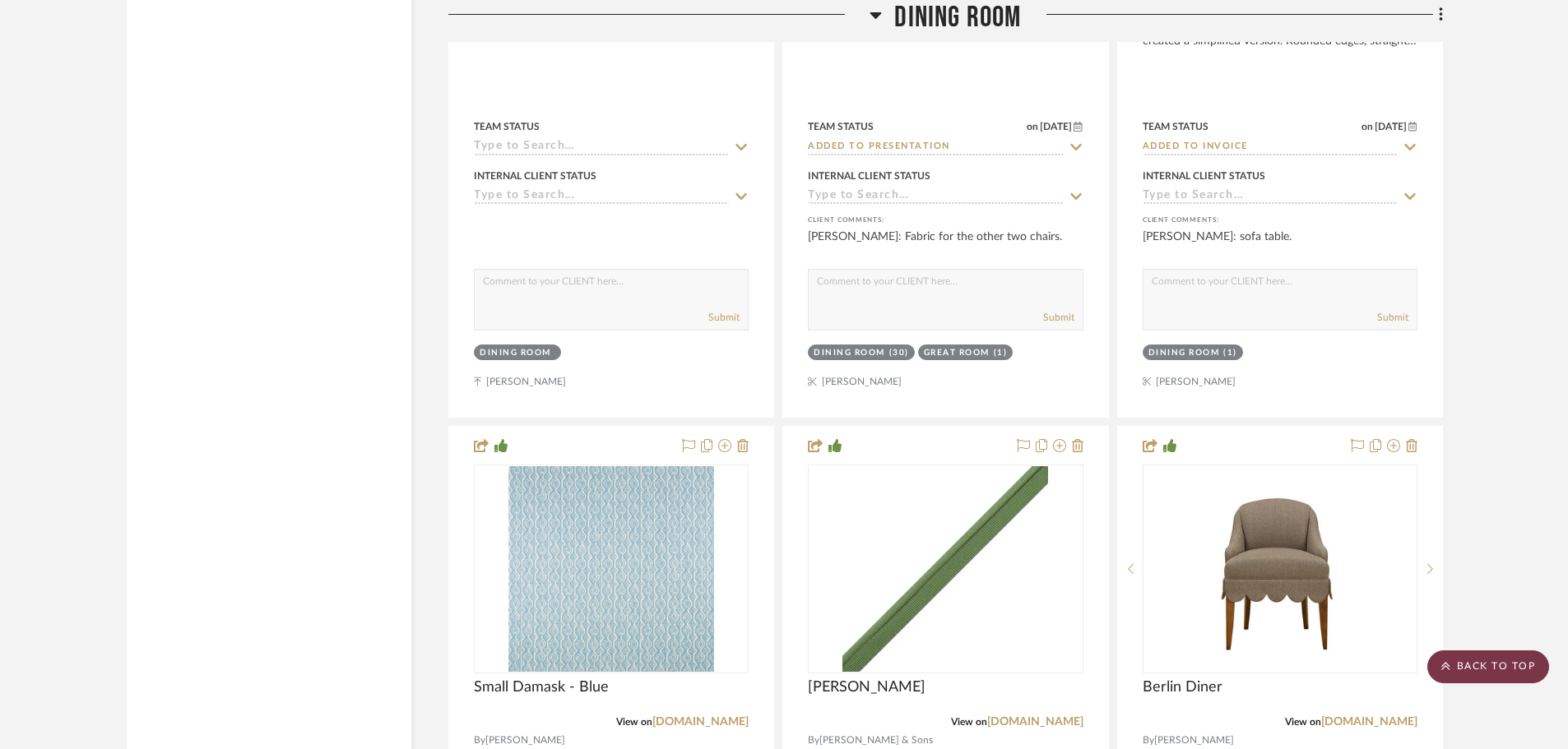
click at [1497, 668] on scroll-to-top-button "BACK TO TOP" at bounding box center [1487, 667] width 121 height 33
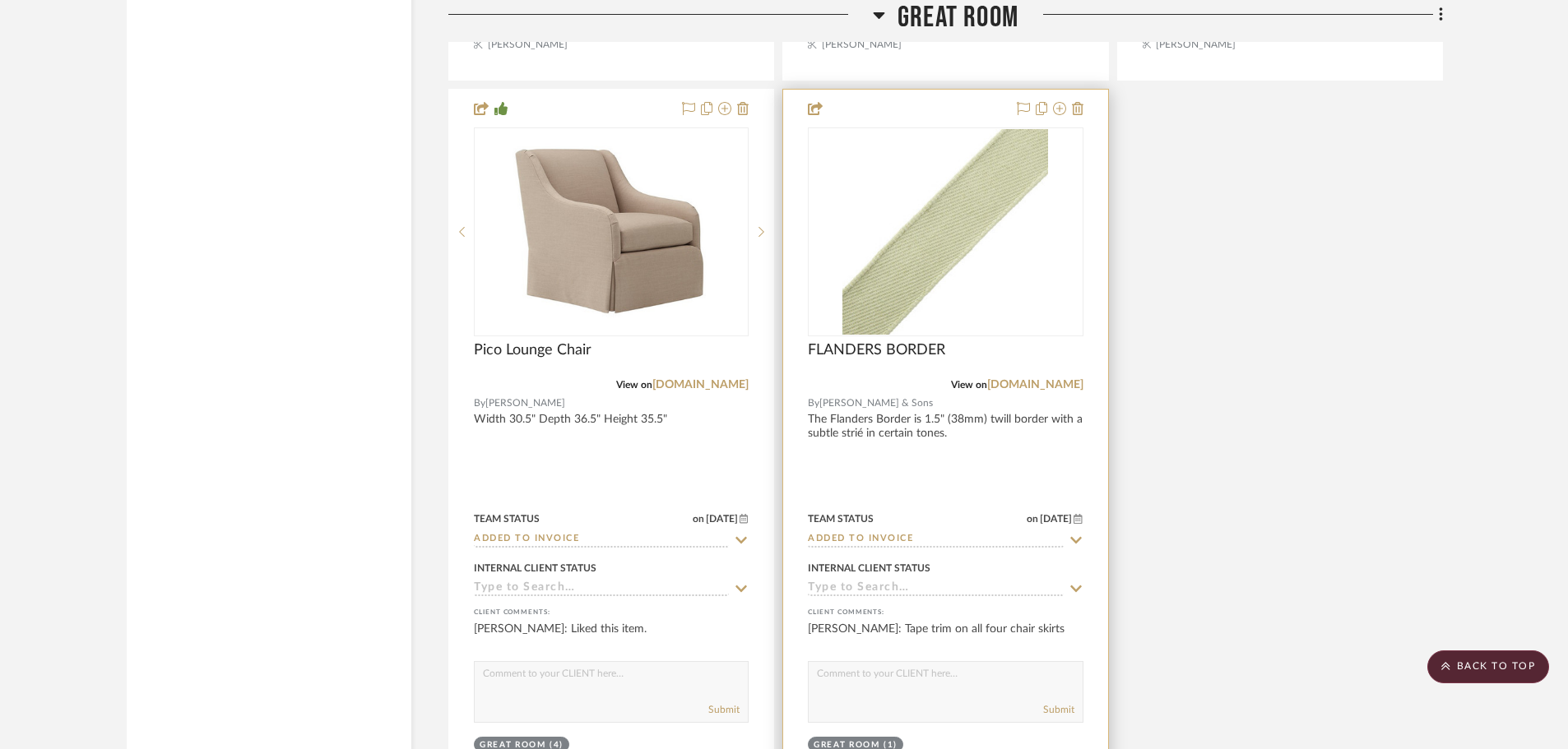
scroll to position [9126, 0]
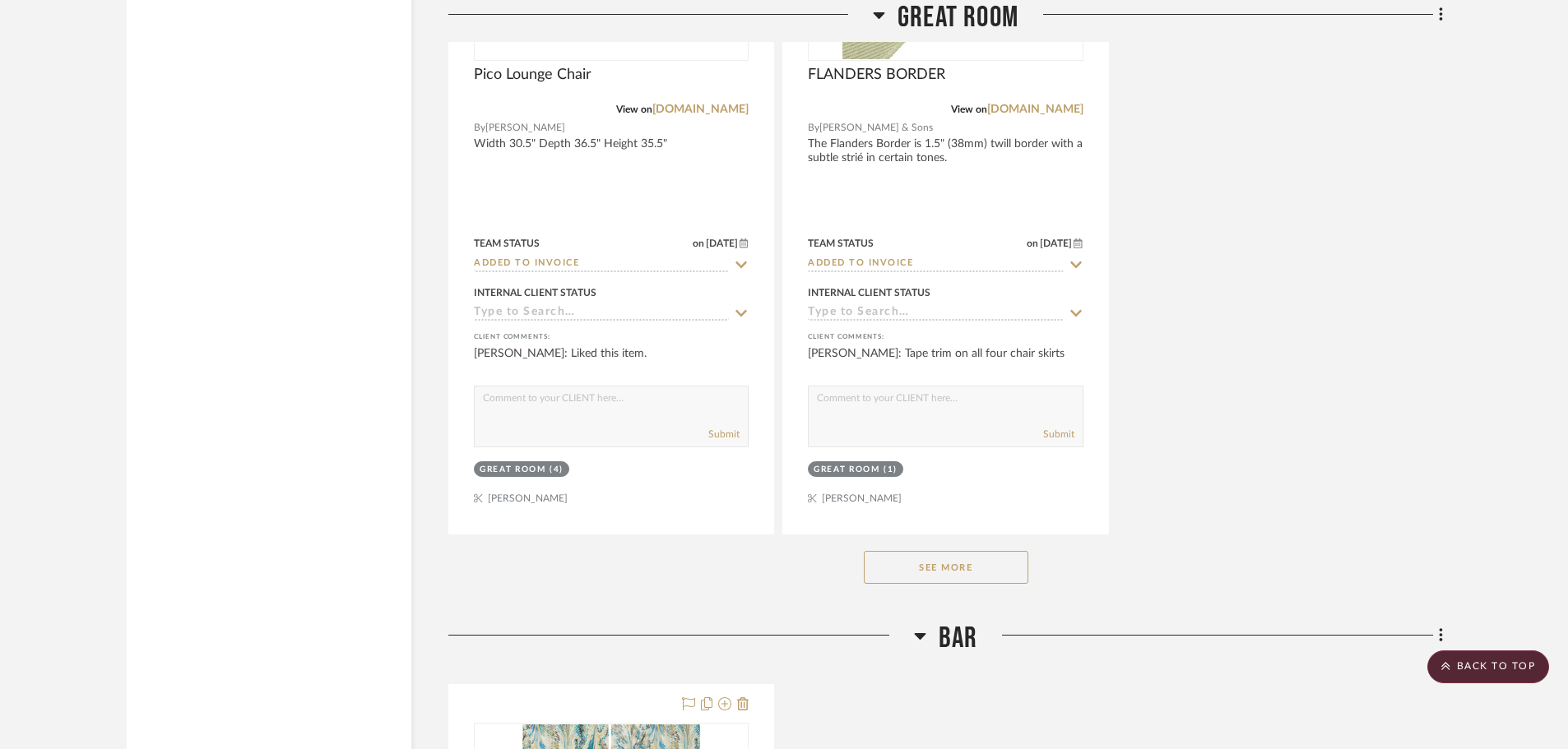
click at [967, 563] on button "See More" at bounding box center [946, 568] width 165 height 33
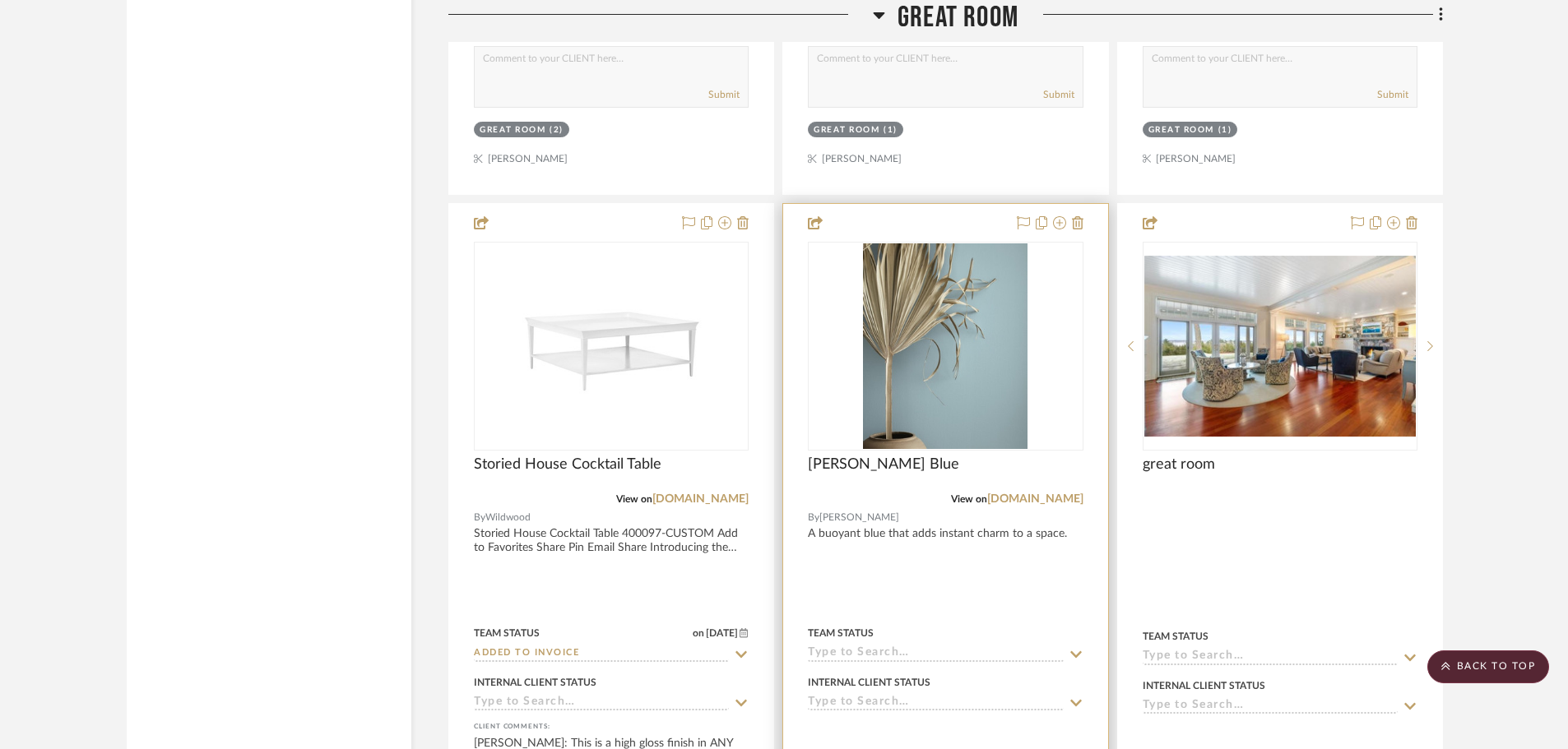
scroll to position [10770, 0]
